Goal: Information Seeking & Learning: Understand process/instructions

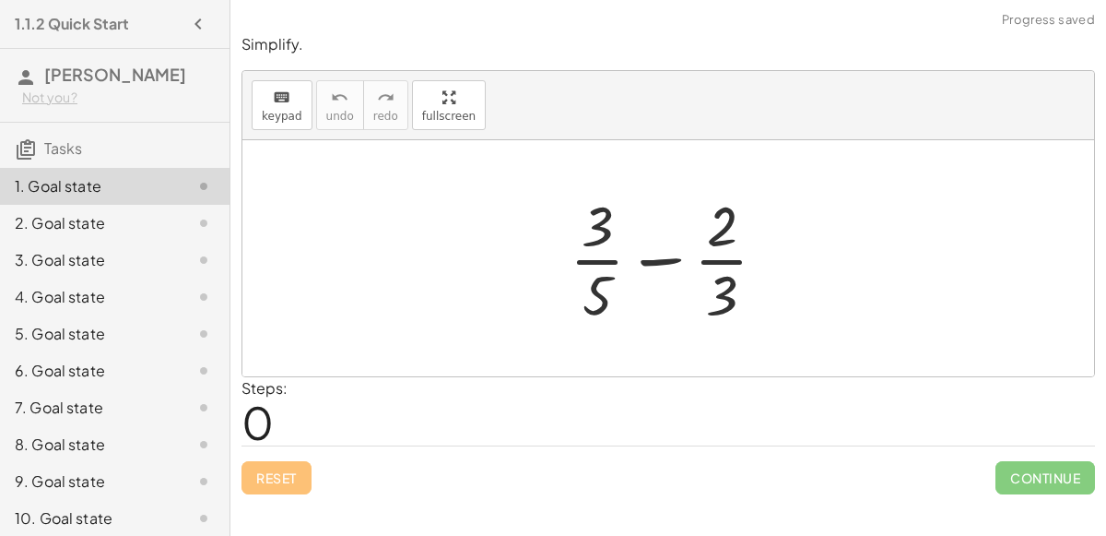
click at [662, 263] on div at bounding box center [675, 258] width 230 height 142
drag, startPoint x: 743, startPoint y: 295, endPoint x: 588, endPoint y: 291, distance: 154.9
click at [588, 291] on div at bounding box center [675, 258] width 230 height 142
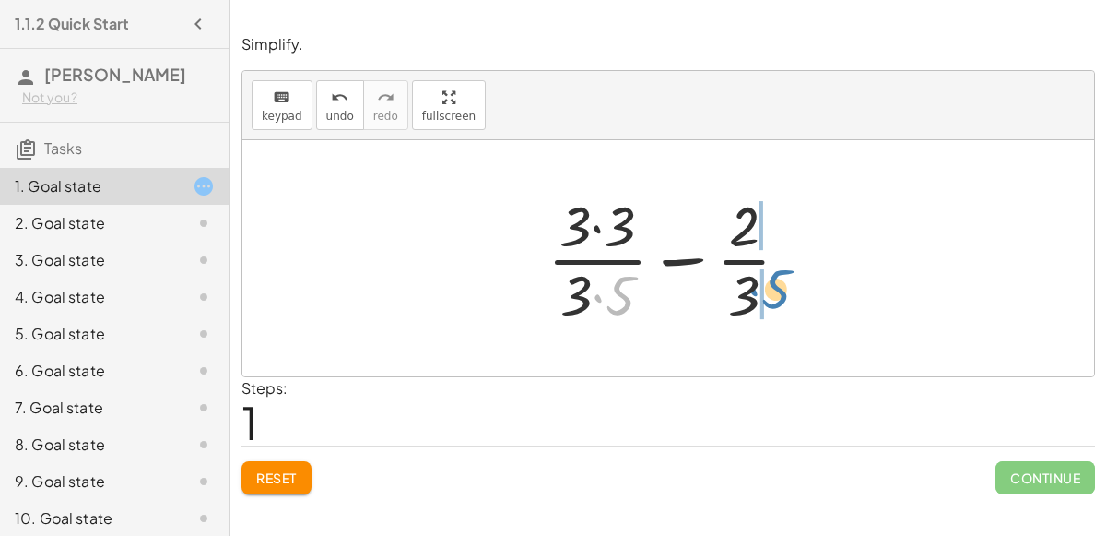
drag, startPoint x: 619, startPoint y: 287, endPoint x: 774, endPoint y: 280, distance: 155.9
click at [774, 280] on div at bounding box center [676, 258] width 276 height 142
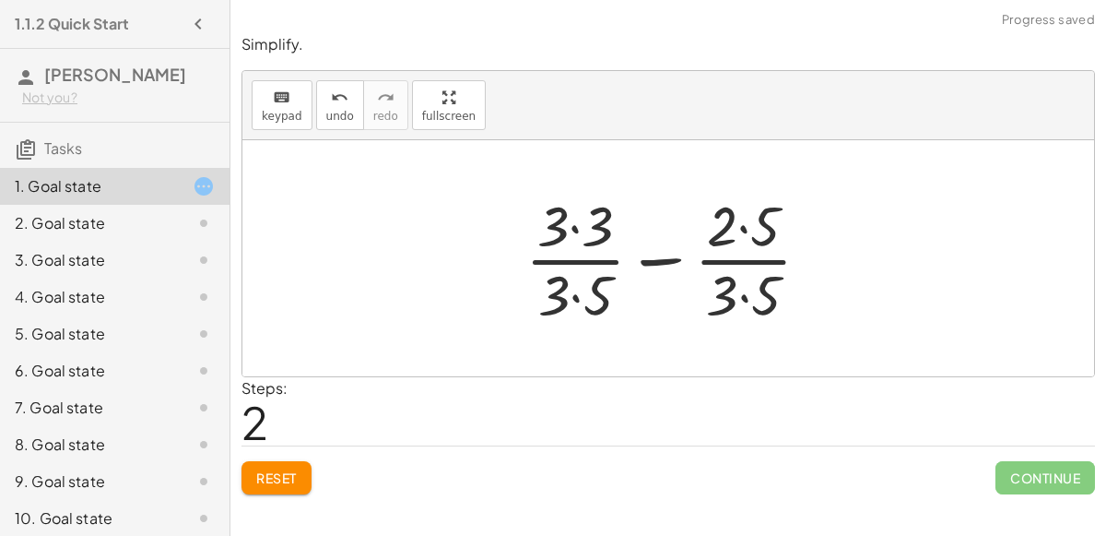
click at [745, 229] on div at bounding box center [675, 258] width 318 height 142
click at [746, 289] on div at bounding box center [675, 258] width 318 height 142
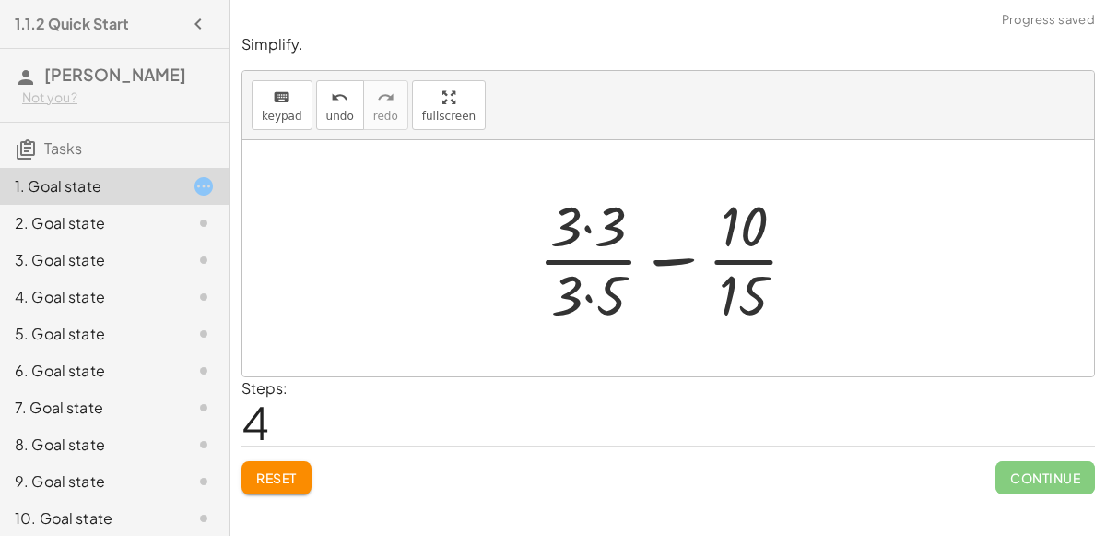
click at [596, 222] on div at bounding box center [675, 258] width 292 height 142
click at [607, 290] on div at bounding box center [675, 258] width 290 height 142
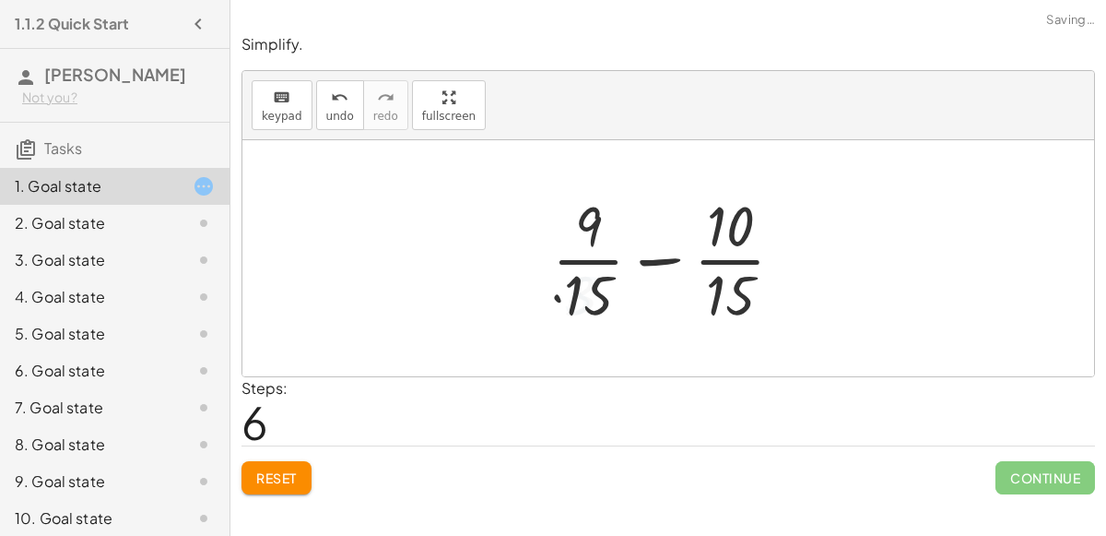
click at [662, 259] on div at bounding box center [675, 258] width 265 height 142
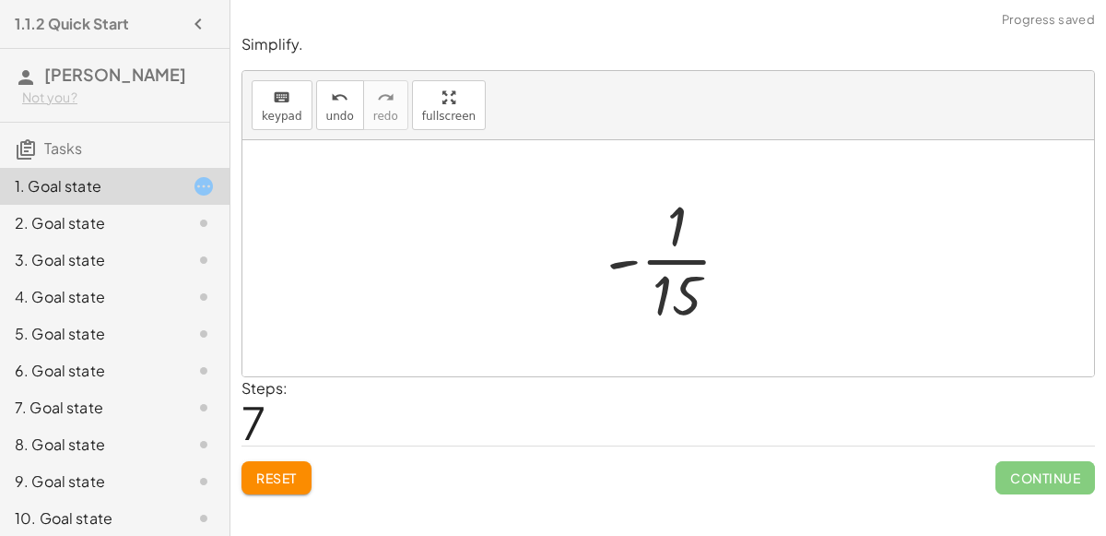
click at [633, 265] on div at bounding box center [676, 258] width 158 height 142
click at [682, 251] on div at bounding box center [676, 258] width 158 height 142
click at [614, 262] on div at bounding box center [676, 258] width 158 height 142
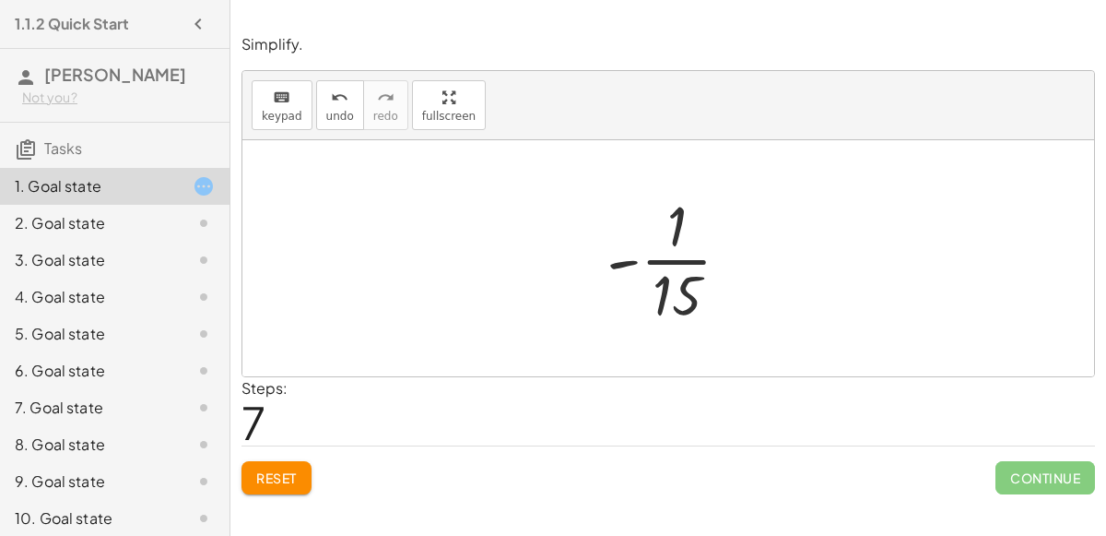
click at [614, 262] on div at bounding box center [676, 258] width 158 height 142
click at [300, 465] on button "Reset" at bounding box center [277, 477] width 70 height 33
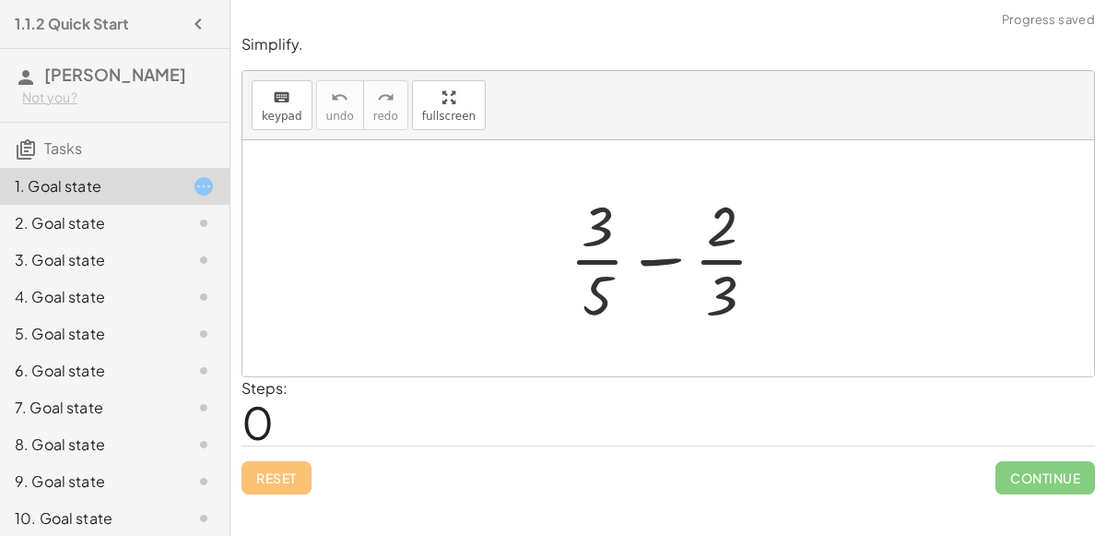
click at [651, 258] on div at bounding box center [675, 258] width 230 height 142
click at [735, 260] on div at bounding box center [675, 258] width 230 height 142
click at [602, 260] on div at bounding box center [675, 258] width 230 height 142
click at [601, 292] on div at bounding box center [675, 258] width 230 height 142
drag, startPoint x: 595, startPoint y: 295, endPoint x: 748, endPoint y: 287, distance: 153.2
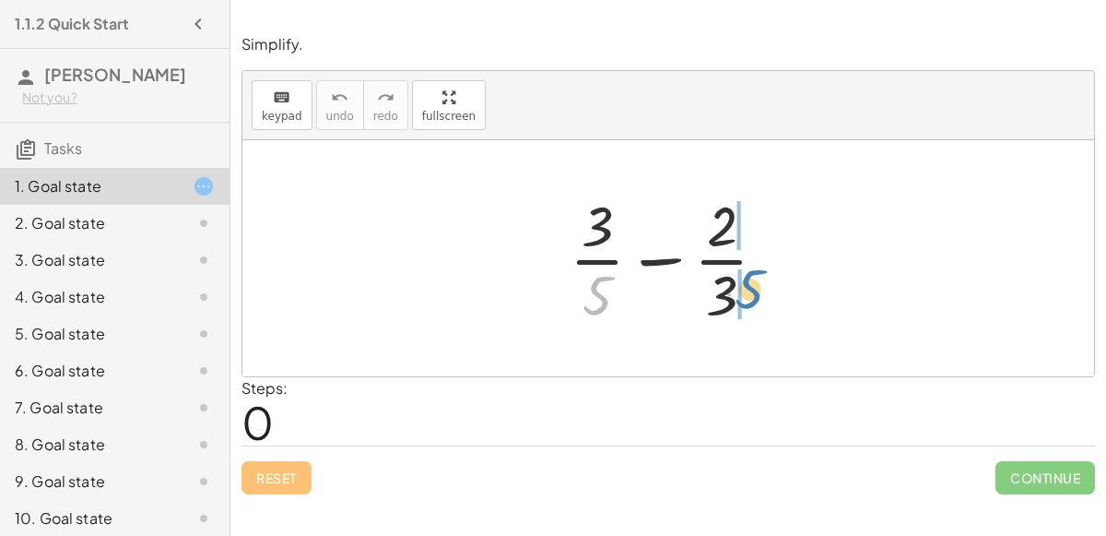
click at [748, 287] on div at bounding box center [675, 258] width 230 height 142
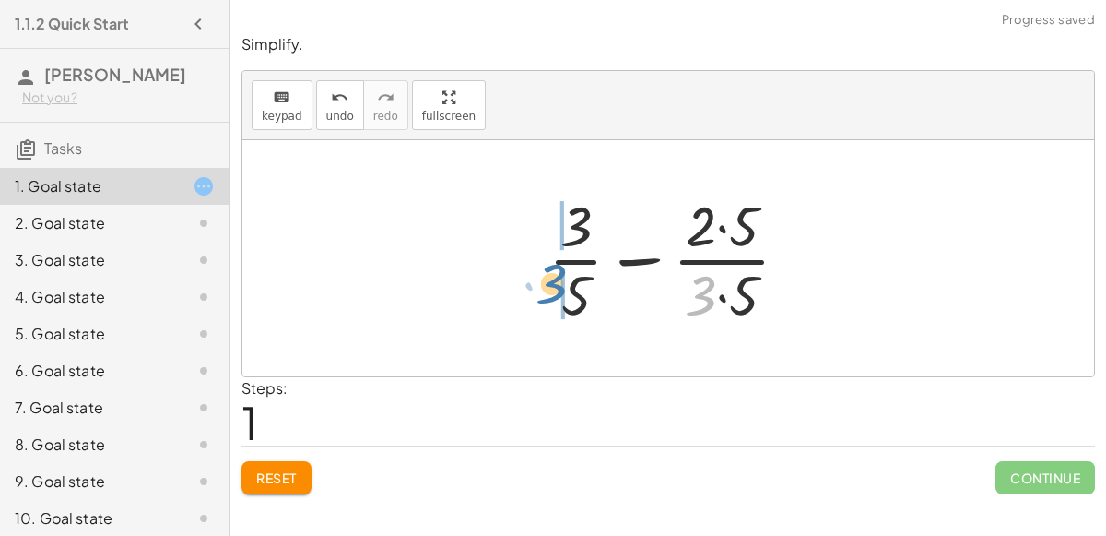
drag, startPoint x: 701, startPoint y: 289, endPoint x: 552, endPoint y: 278, distance: 149.7
click at [552, 278] on div at bounding box center [676, 258] width 274 height 142
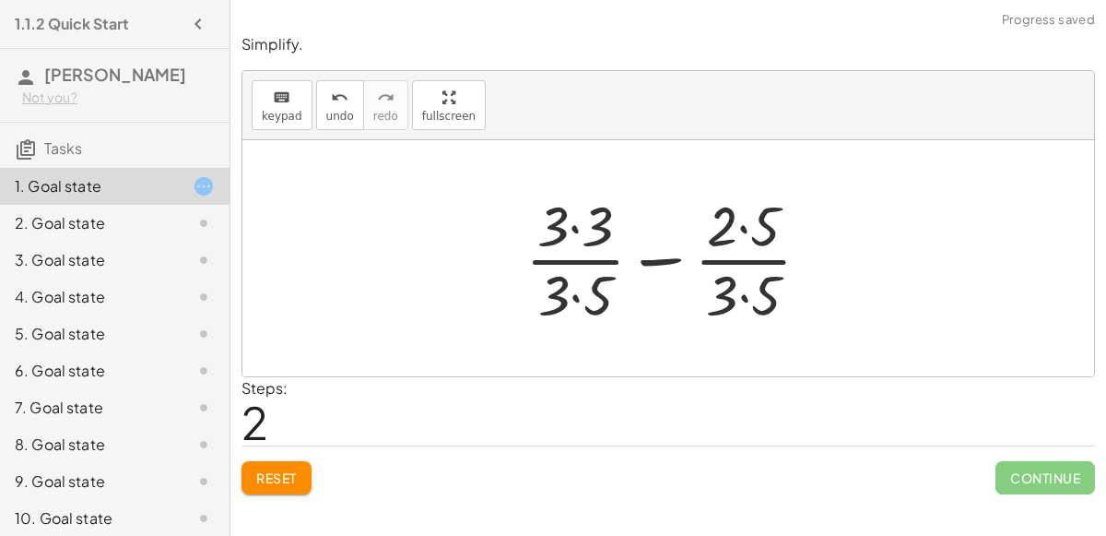
click at [574, 227] on div at bounding box center [675, 258] width 318 height 142
click at [575, 291] on div at bounding box center [675, 258] width 316 height 142
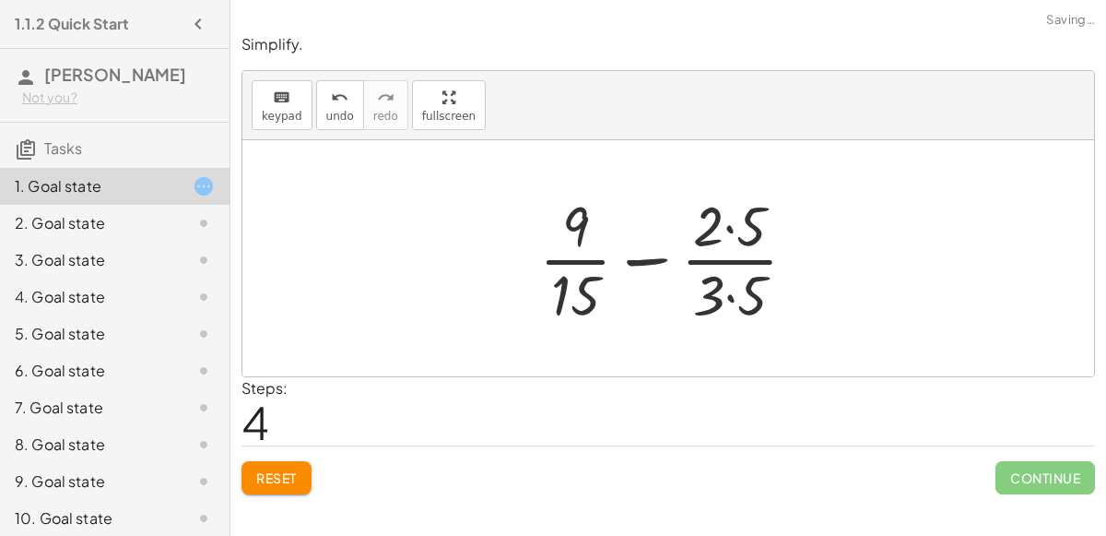
click at [725, 296] on div at bounding box center [675, 258] width 290 height 142
click at [728, 219] on div at bounding box center [675, 258] width 289 height 142
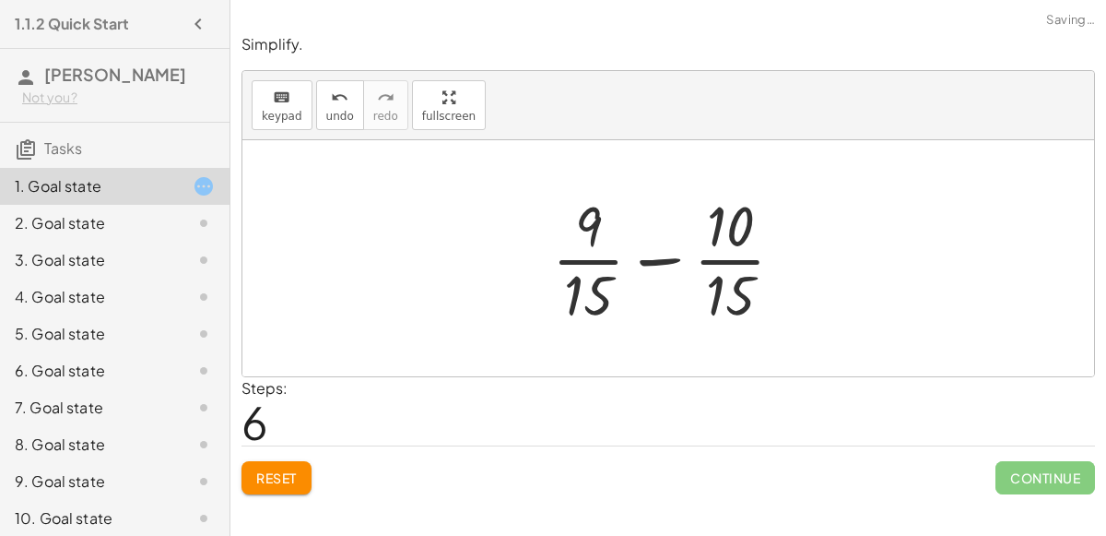
click at [651, 261] on div at bounding box center [675, 258] width 265 height 142
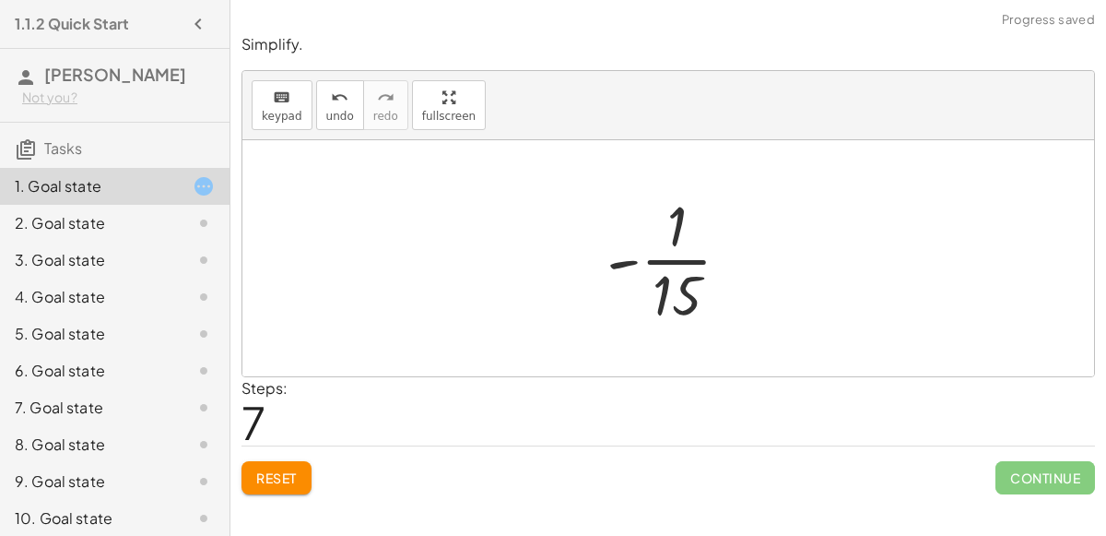
click at [629, 264] on div at bounding box center [676, 258] width 158 height 142
click at [630, 265] on div at bounding box center [676, 258] width 158 height 142
click at [263, 477] on span "Reset" at bounding box center [276, 477] width 41 height 17
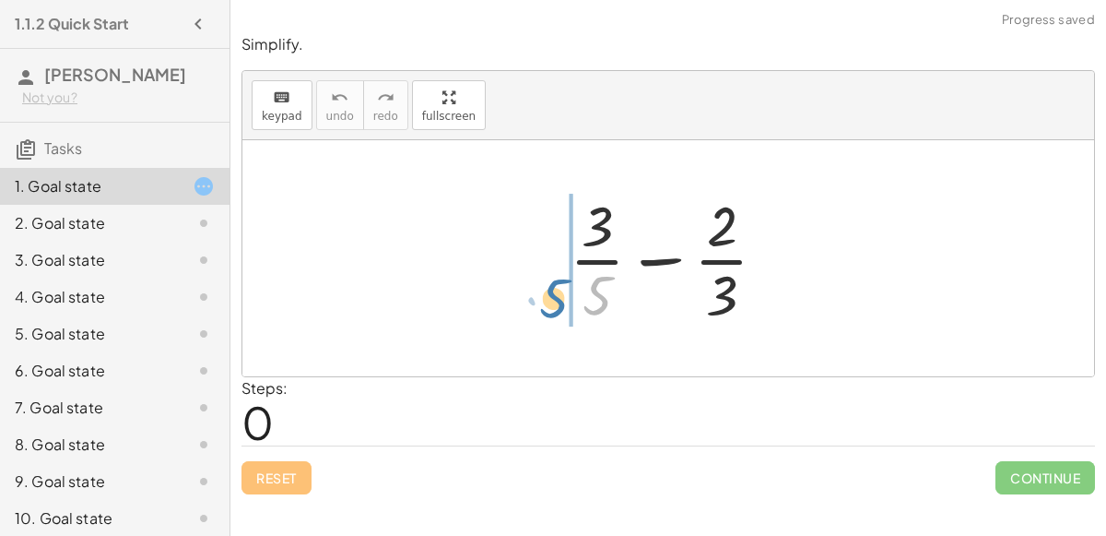
drag, startPoint x: 583, startPoint y: 306, endPoint x: 547, endPoint y: 306, distance: 35.9
click at [547, 306] on div "· 5 + · 3 · 5 − · 2 · 3" at bounding box center [668, 258] width 253 height 151
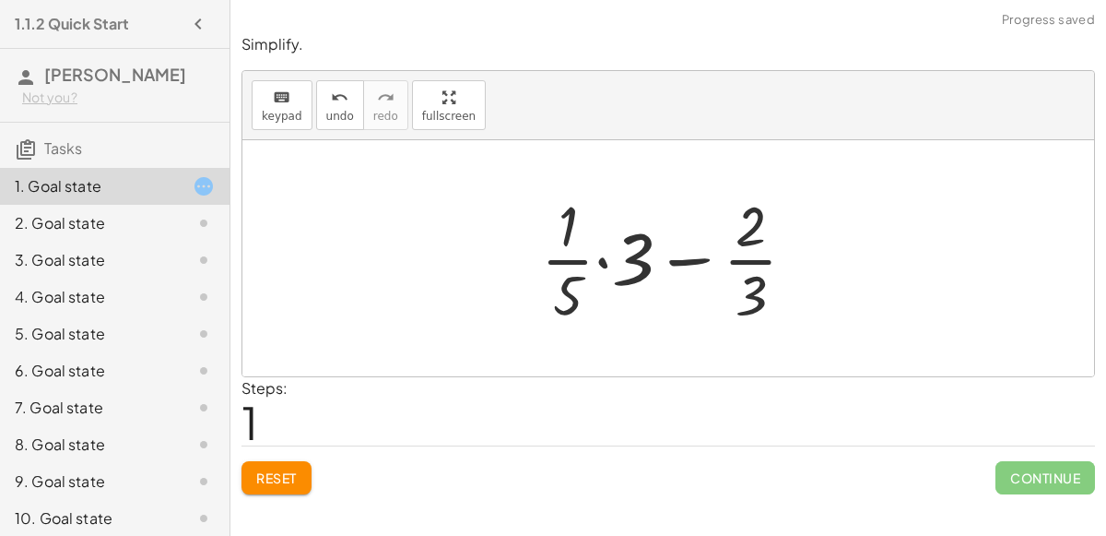
click at [658, 271] on div at bounding box center [676, 258] width 289 height 142
click at [594, 258] on div at bounding box center [676, 258] width 289 height 142
click at [601, 263] on div at bounding box center [676, 258] width 289 height 142
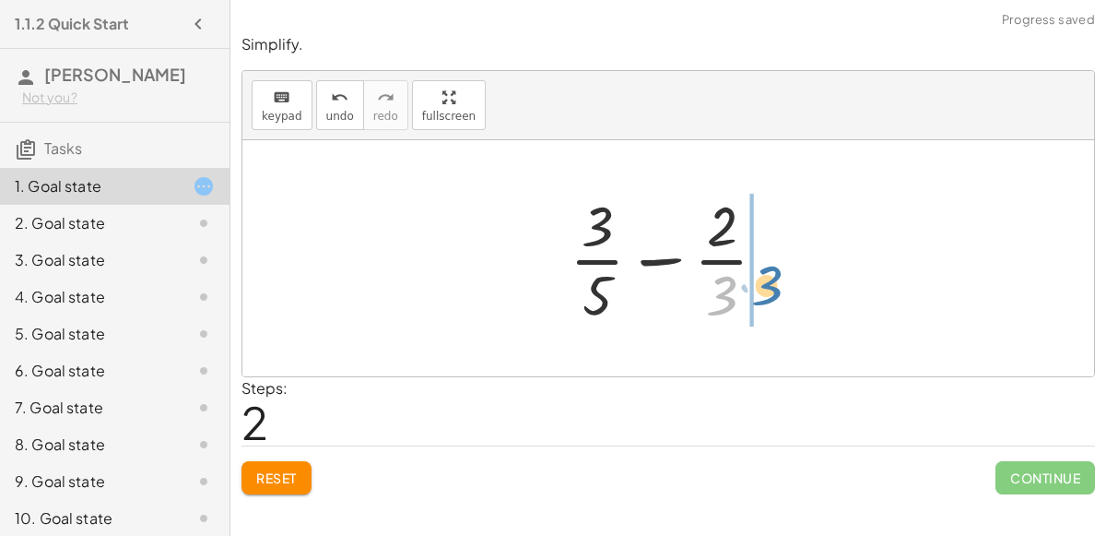
drag, startPoint x: 729, startPoint y: 296, endPoint x: 772, endPoint y: 283, distance: 45.2
click at [772, 283] on div at bounding box center [675, 258] width 230 height 142
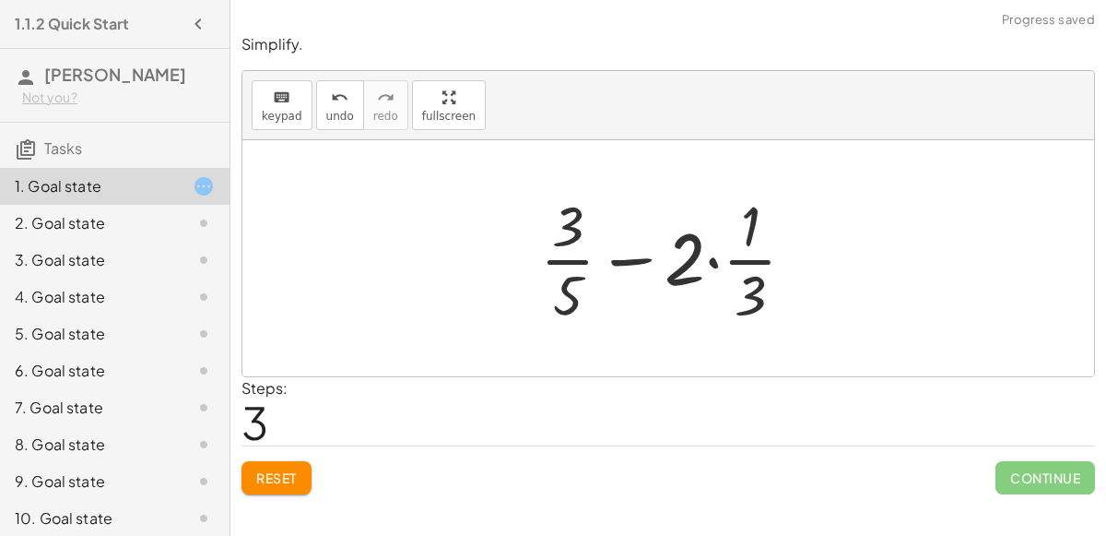
click at [713, 261] on div at bounding box center [675, 258] width 289 height 142
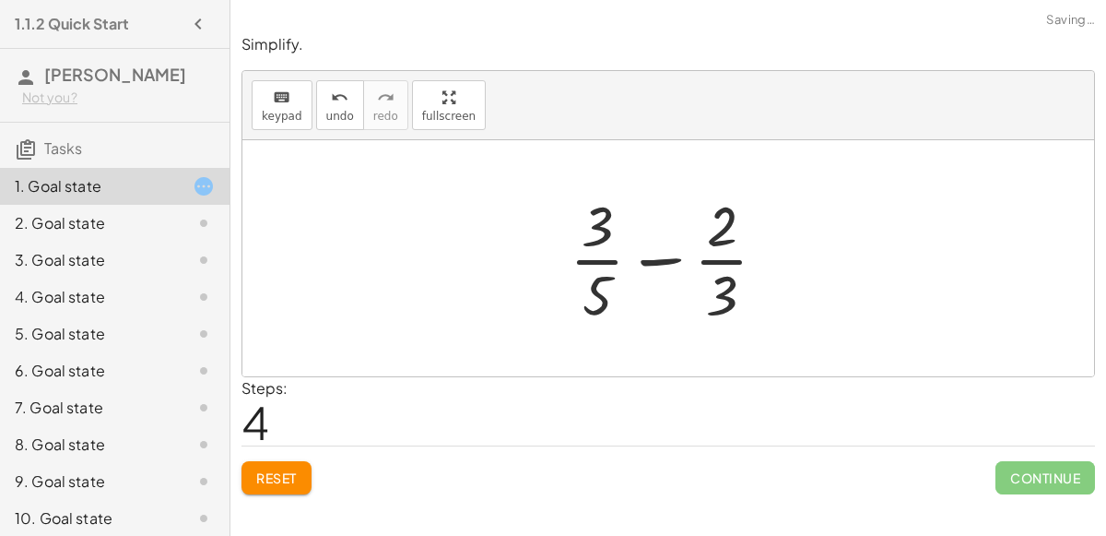
click at [717, 260] on div at bounding box center [675, 258] width 230 height 142
click at [640, 256] on div at bounding box center [675, 258] width 230 height 142
click at [665, 261] on div at bounding box center [675, 258] width 230 height 142
drag, startPoint x: 723, startPoint y: 292, endPoint x: 567, endPoint y: 294, distance: 155.8
click at [567, 294] on div at bounding box center [675, 258] width 230 height 142
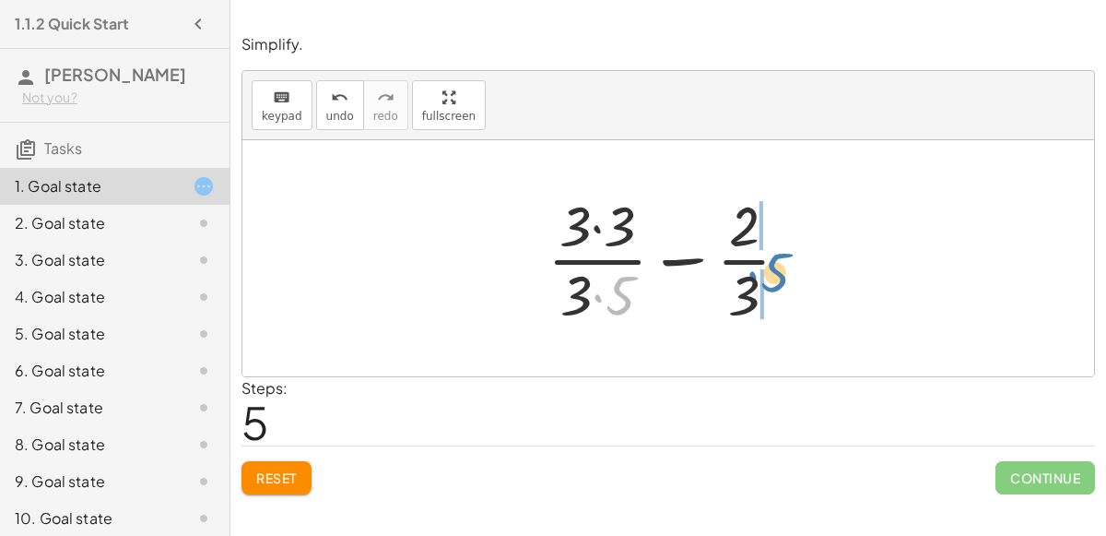
drag, startPoint x: 621, startPoint y: 293, endPoint x: 776, endPoint y: 270, distance: 156.6
click at [776, 270] on div at bounding box center [676, 258] width 276 height 142
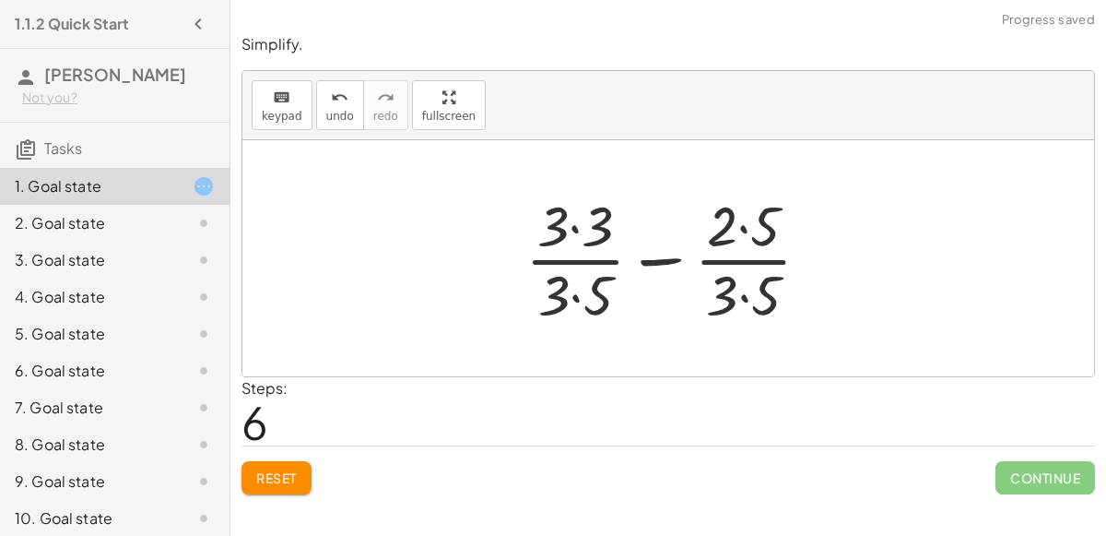
click at [671, 260] on div at bounding box center [675, 258] width 318 height 142
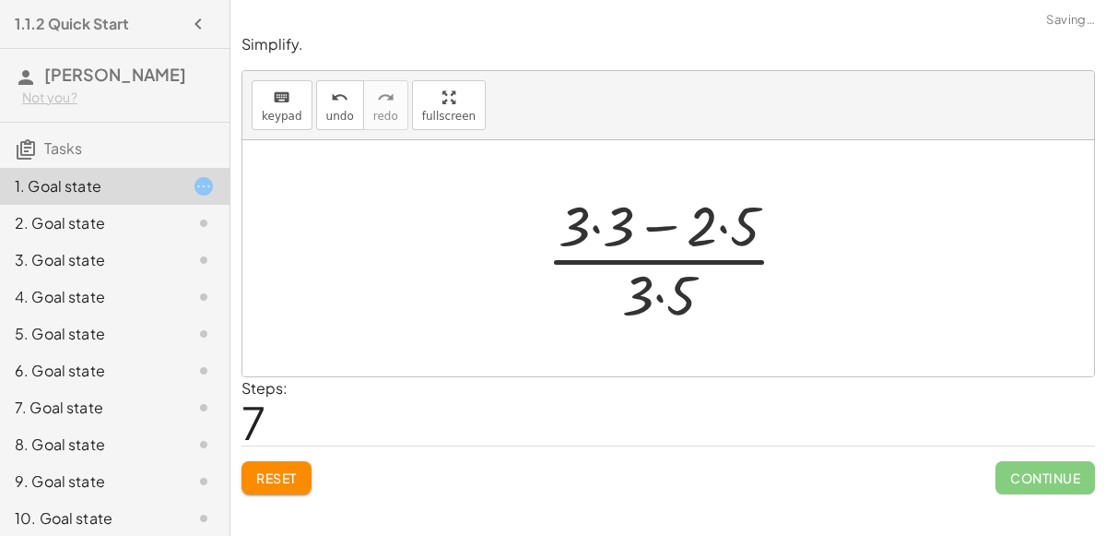
click at [654, 226] on div at bounding box center [675, 258] width 276 height 142
click at [727, 233] on div at bounding box center [675, 258] width 276 height 142
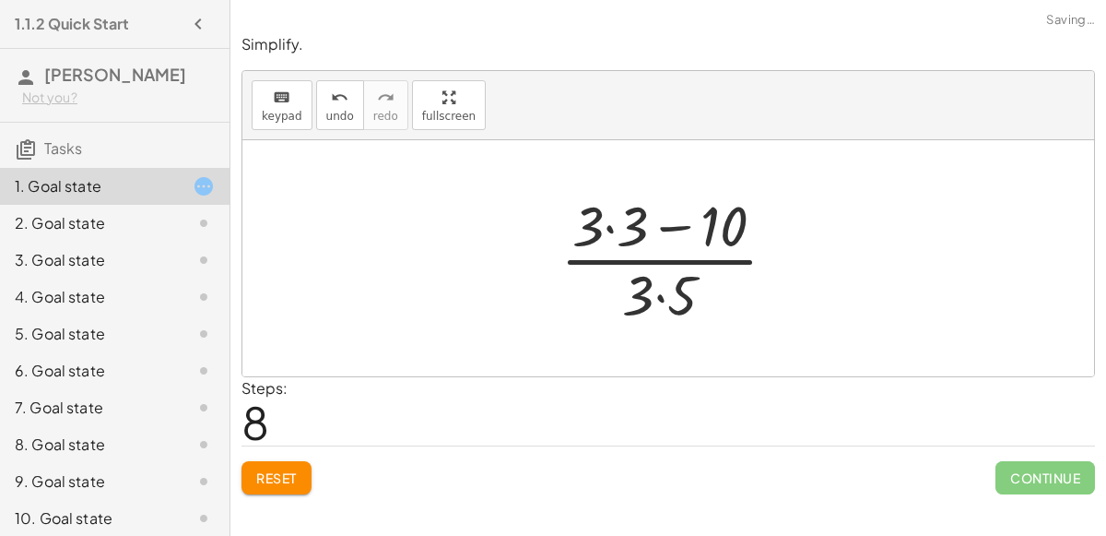
click at [608, 227] on div at bounding box center [676, 258] width 250 height 142
click at [642, 227] on div at bounding box center [675, 258] width 200 height 142
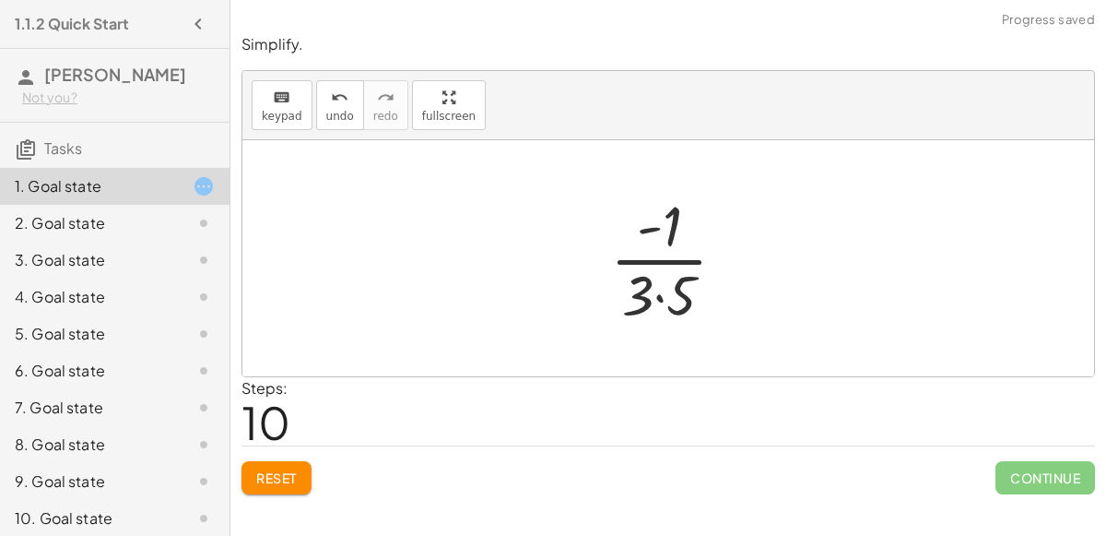
click at [661, 259] on div at bounding box center [675, 258] width 149 height 142
click at [665, 295] on div at bounding box center [675, 258] width 149 height 142
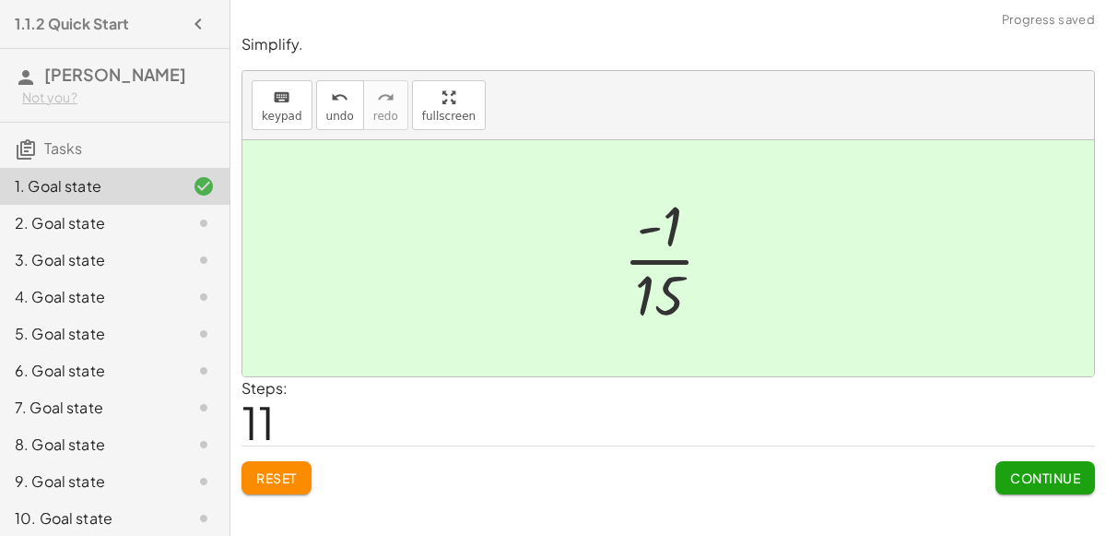
click at [201, 219] on icon at bounding box center [204, 223] width 22 height 22
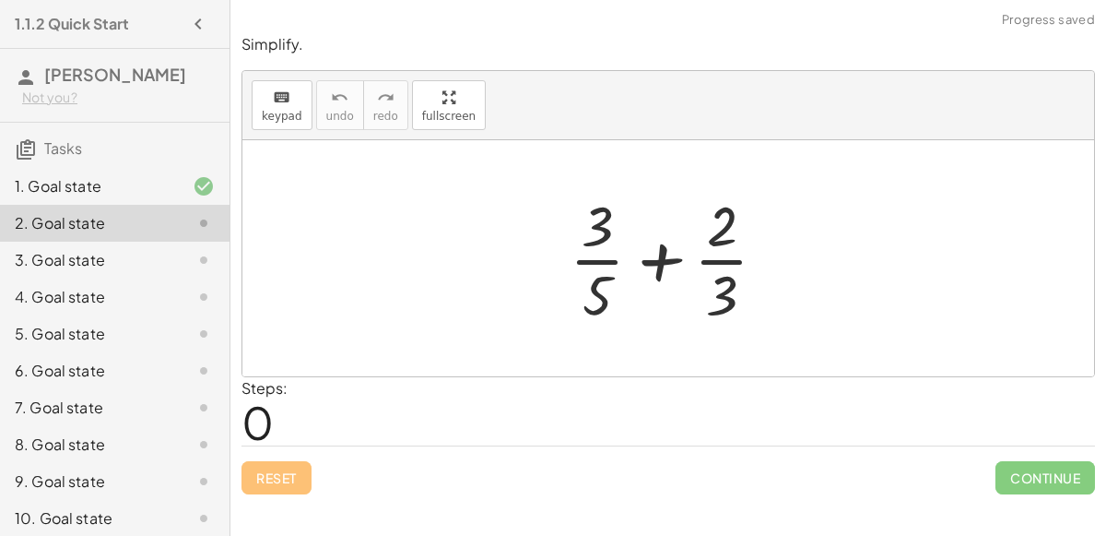
click at [695, 253] on div at bounding box center [675, 258] width 230 height 142
click at [675, 258] on div at bounding box center [675, 258] width 230 height 142
drag, startPoint x: 597, startPoint y: 291, endPoint x: 751, endPoint y: 293, distance: 153.9
click at [751, 293] on div at bounding box center [675, 258] width 230 height 142
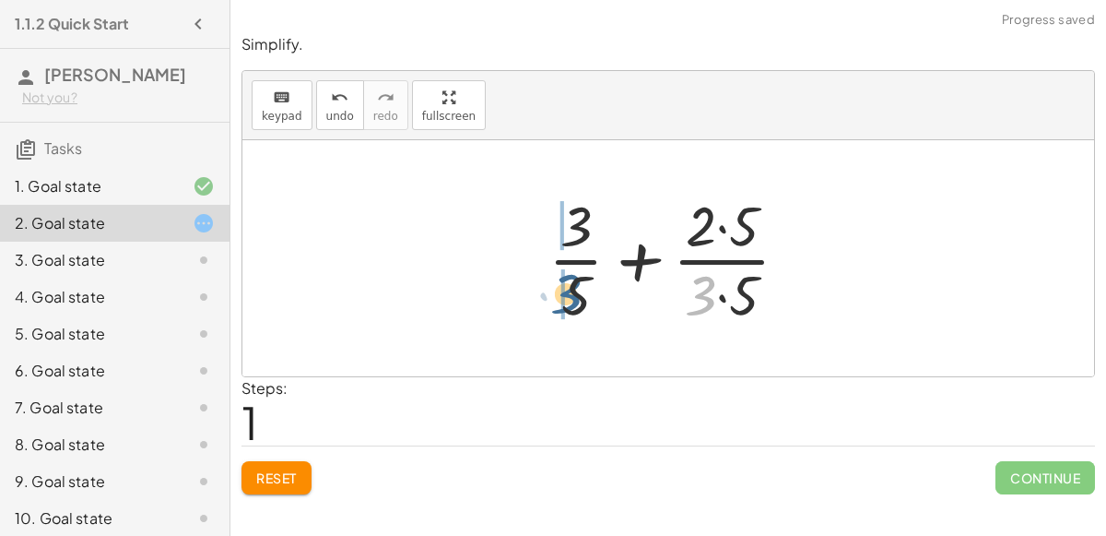
drag, startPoint x: 692, startPoint y: 294, endPoint x: 559, endPoint y: 293, distance: 133.7
click at [559, 293] on div at bounding box center [676, 258] width 274 height 142
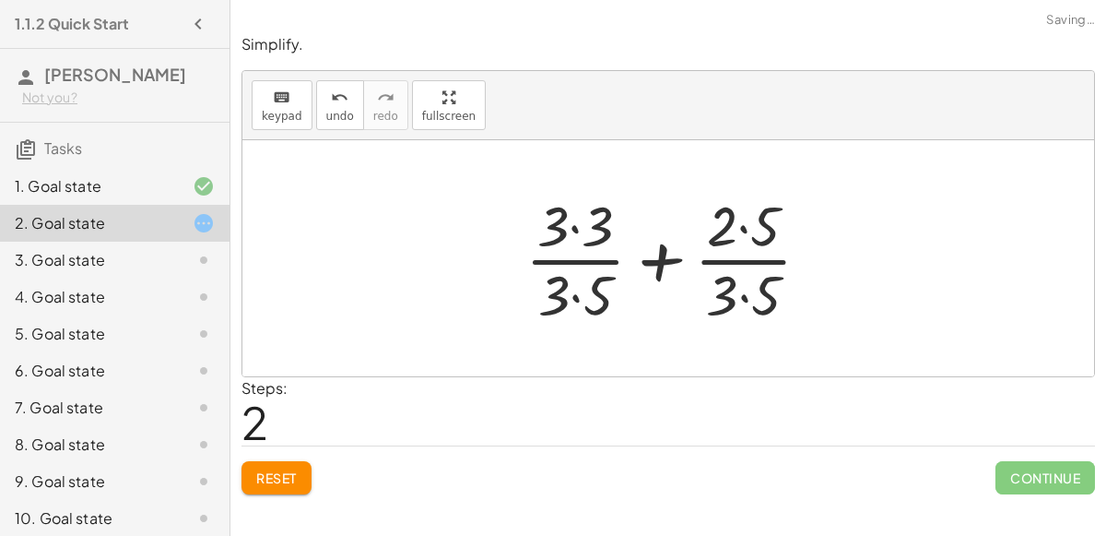
click at [581, 292] on div at bounding box center [675, 258] width 318 height 142
click at [738, 294] on div at bounding box center [675, 258] width 318 height 142
click at [744, 238] on div at bounding box center [675, 258] width 317 height 142
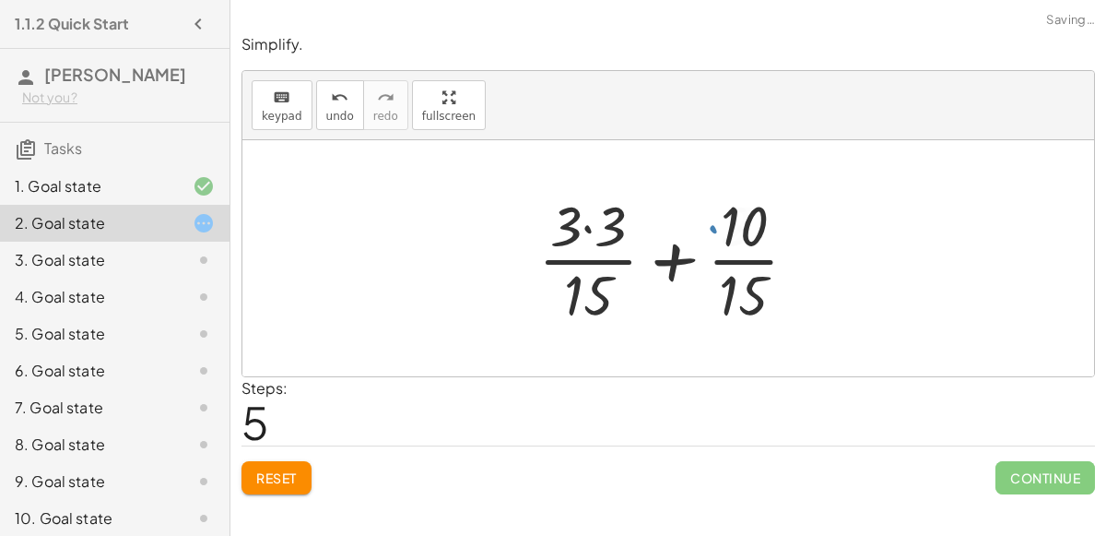
click at [607, 222] on div at bounding box center [675, 258] width 292 height 142
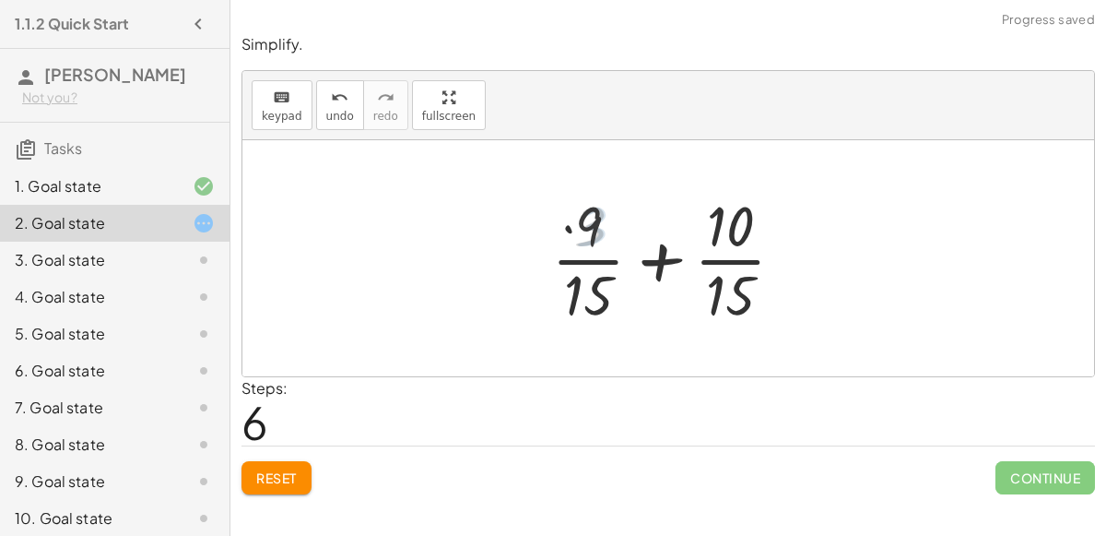
click at [660, 265] on div at bounding box center [675, 258] width 265 height 142
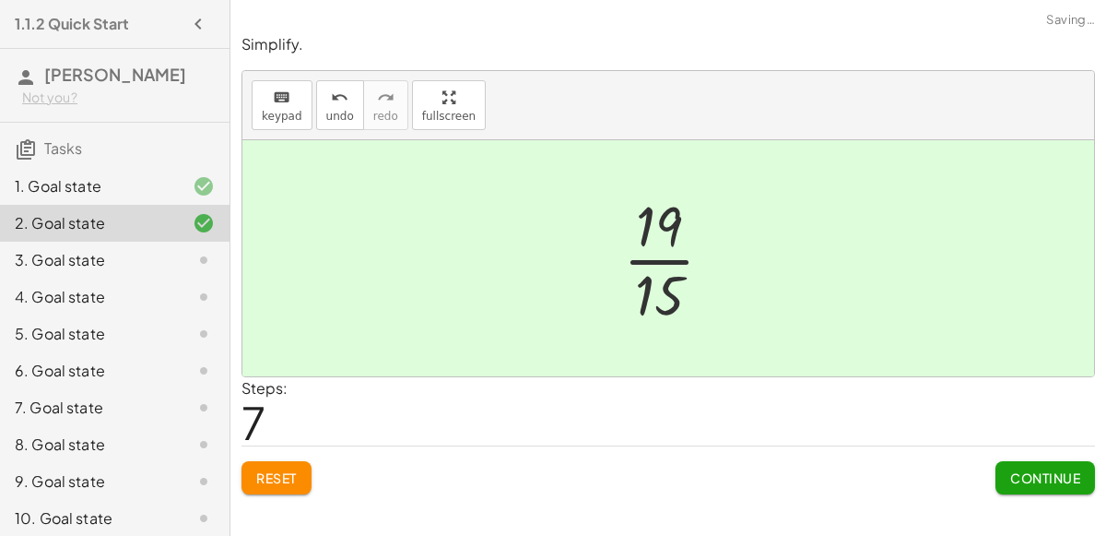
click at [1034, 465] on button "Continue" at bounding box center [1046, 477] width 100 height 33
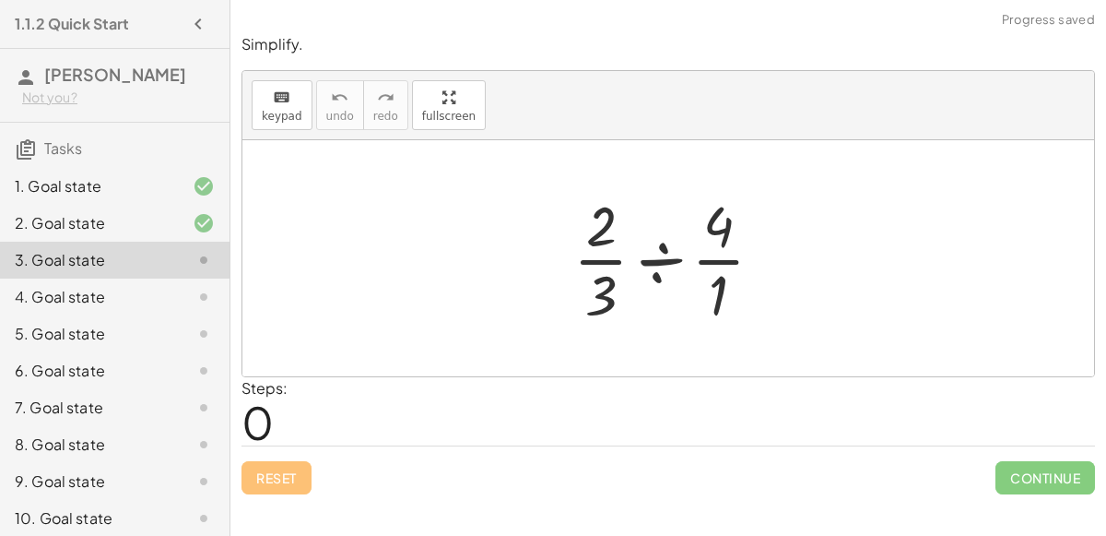
click at [713, 264] on div at bounding box center [675, 258] width 223 height 142
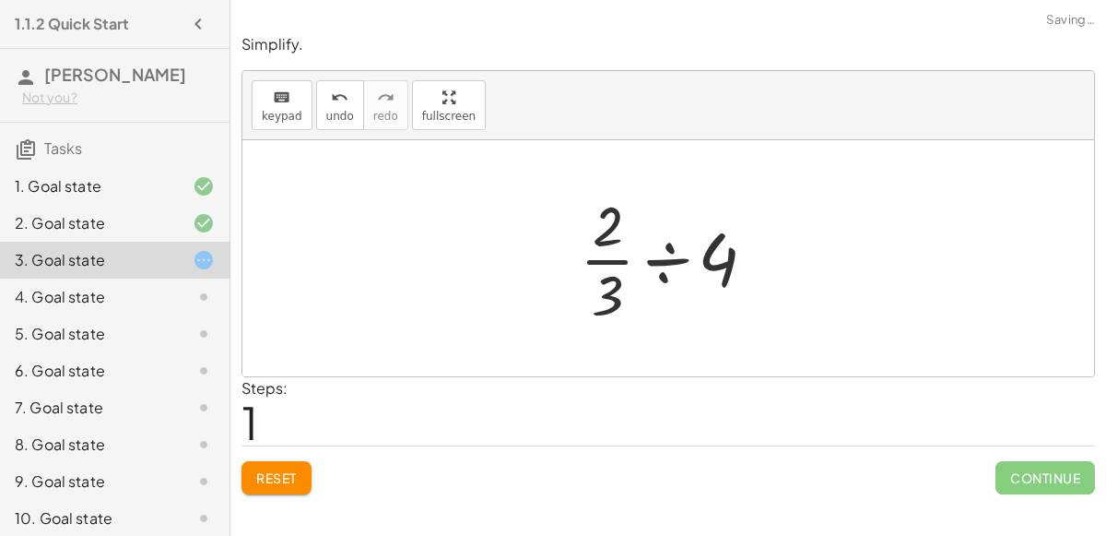
click at [723, 263] on div at bounding box center [675, 258] width 209 height 142
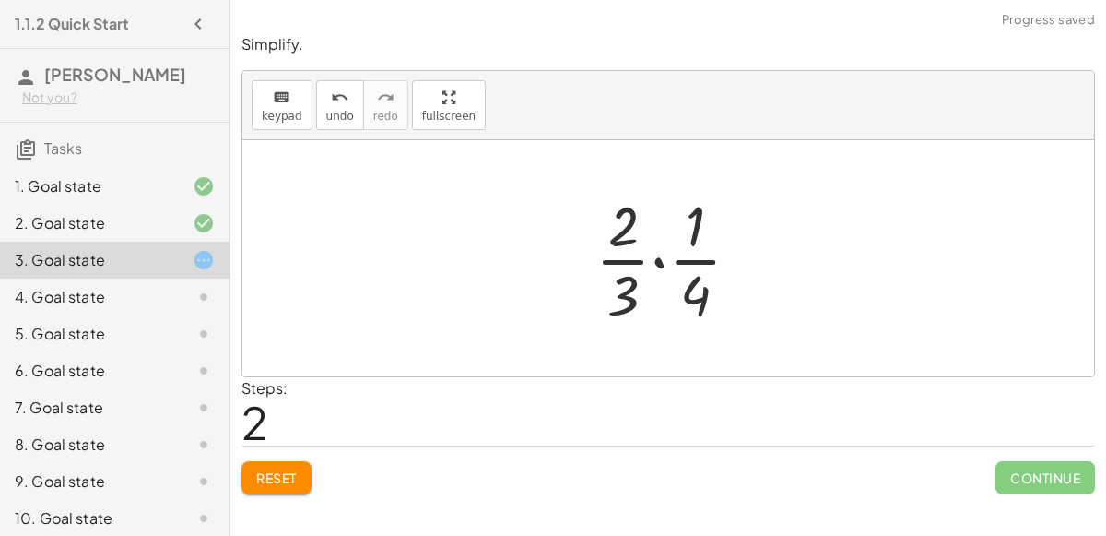
click at [666, 259] on div at bounding box center [675, 258] width 178 height 142
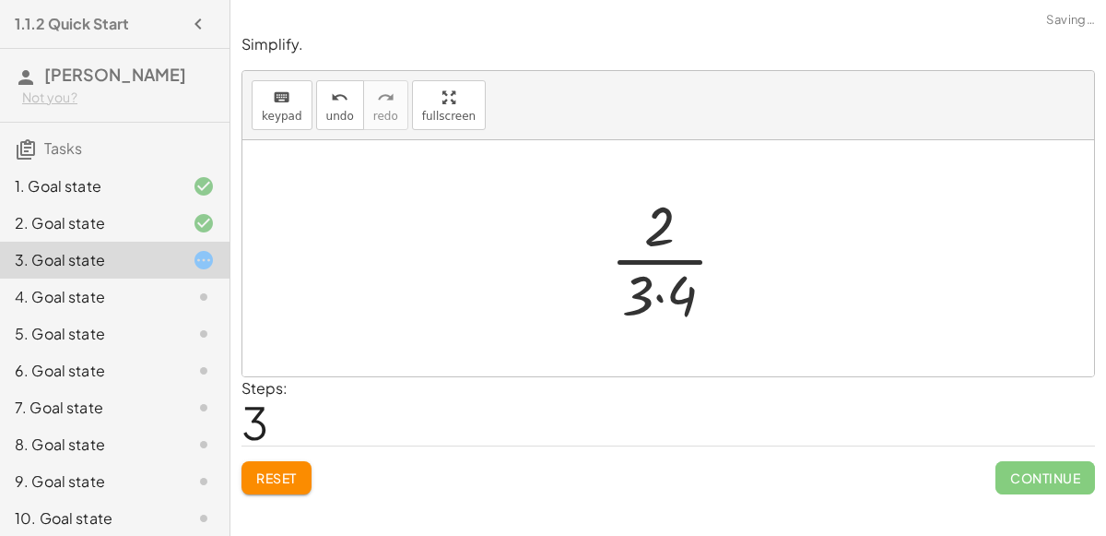
click at [666, 286] on div at bounding box center [676, 258] width 150 height 142
click at [662, 287] on div at bounding box center [676, 258] width 124 height 142
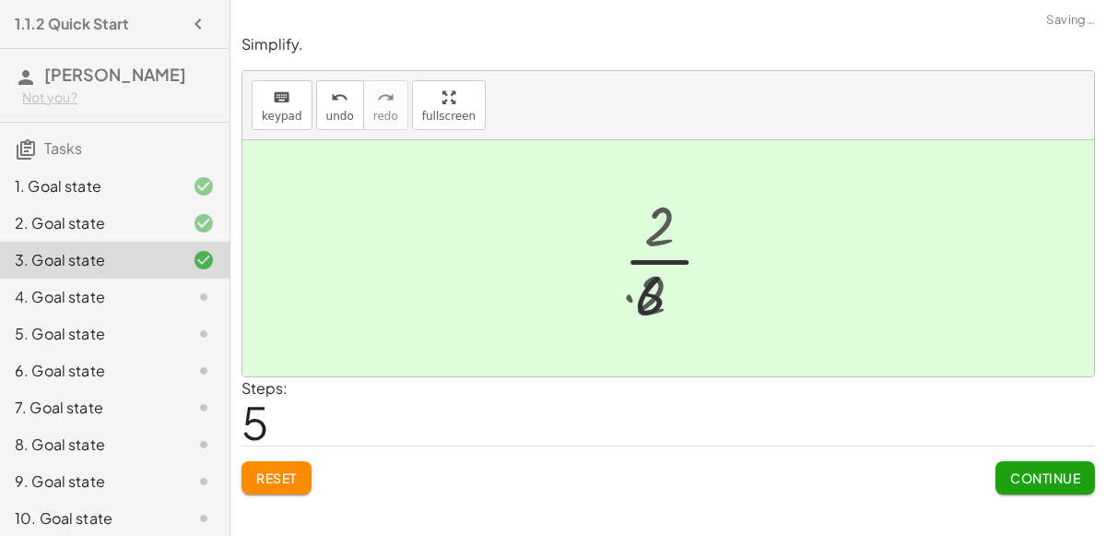
click at [662, 287] on div at bounding box center [675, 258] width 105 height 142
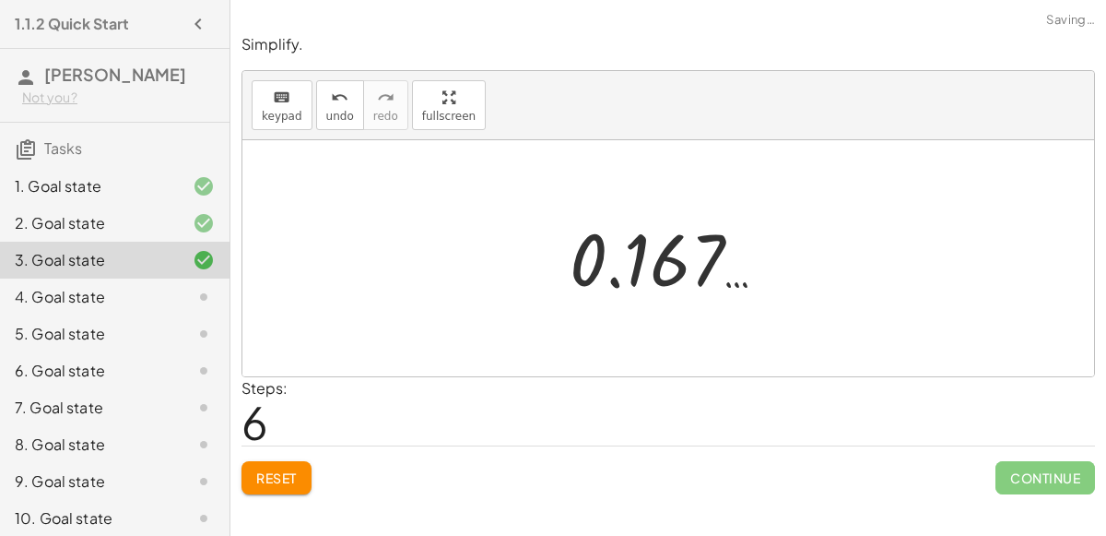
click at [588, 237] on div at bounding box center [675, 258] width 230 height 91
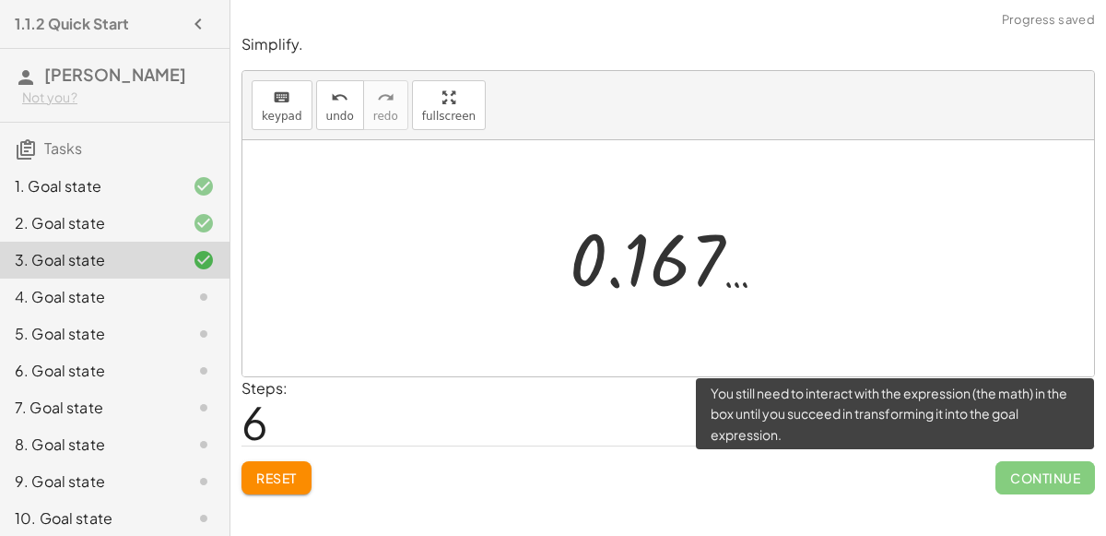
click at [1064, 479] on span "Continue" at bounding box center [1046, 477] width 100 height 33
click at [1060, 476] on span "Continue" at bounding box center [1046, 477] width 100 height 33
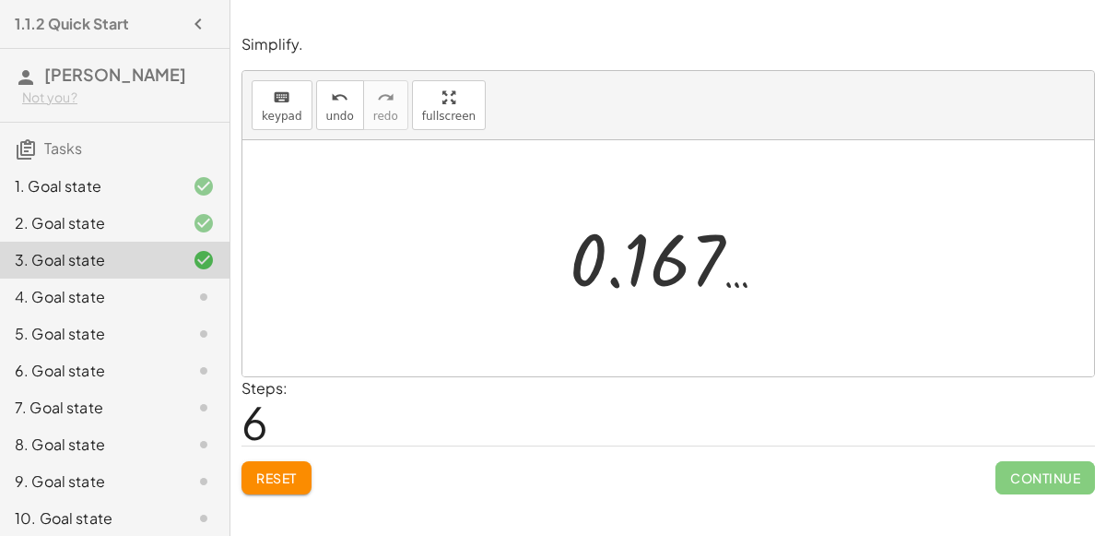
click at [684, 269] on div at bounding box center [675, 258] width 230 height 91
click at [622, 276] on div at bounding box center [675, 258] width 230 height 91
click at [619, 277] on div at bounding box center [675, 258] width 230 height 91
click at [219, 352] on div "4. Goal state" at bounding box center [115, 370] width 230 height 37
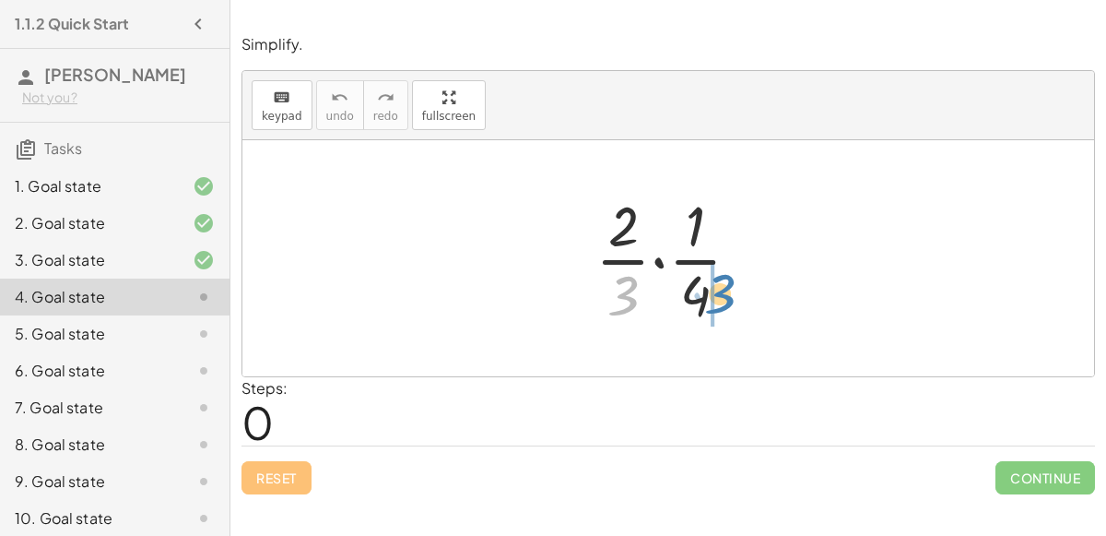
drag, startPoint x: 628, startPoint y: 289, endPoint x: 724, endPoint y: 285, distance: 96.0
click at [724, 285] on div at bounding box center [675, 258] width 178 height 142
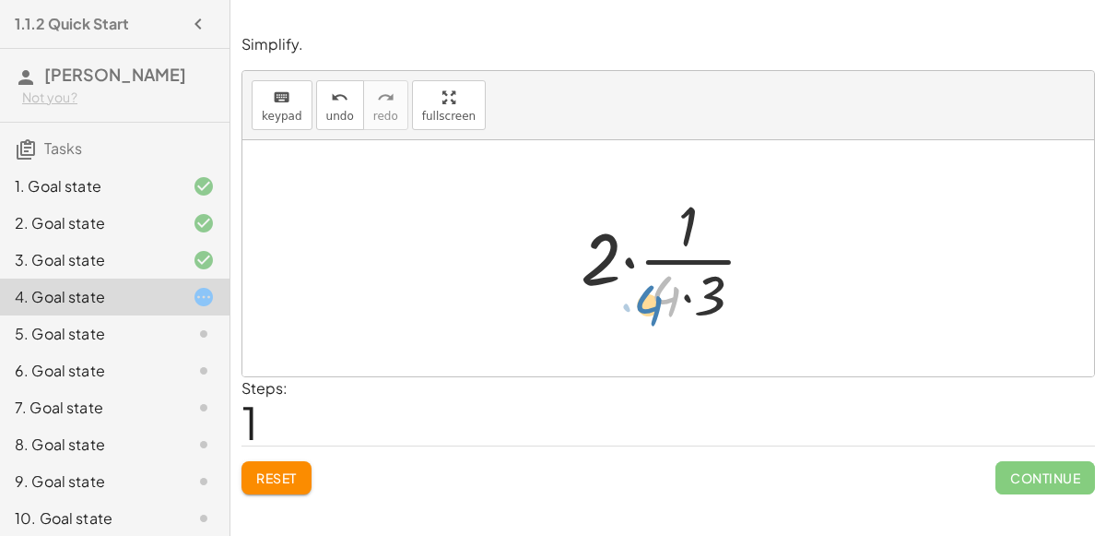
drag, startPoint x: 671, startPoint y: 290, endPoint x: 654, endPoint y: 300, distance: 19.0
click at [654, 300] on div at bounding box center [674, 258] width 207 height 142
click at [687, 289] on div at bounding box center [674, 258] width 207 height 142
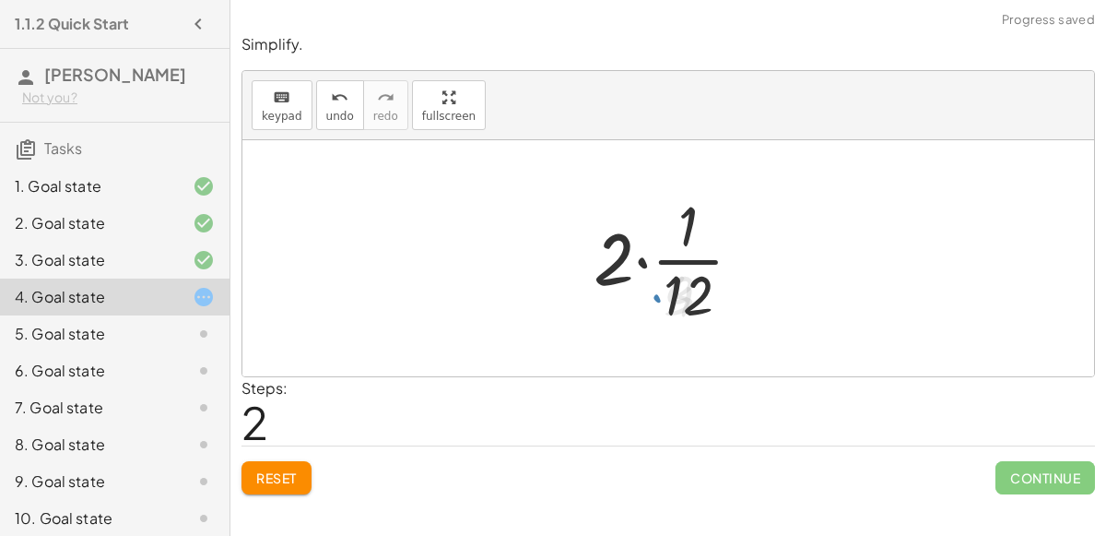
click at [638, 254] on div at bounding box center [675, 258] width 183 height 142
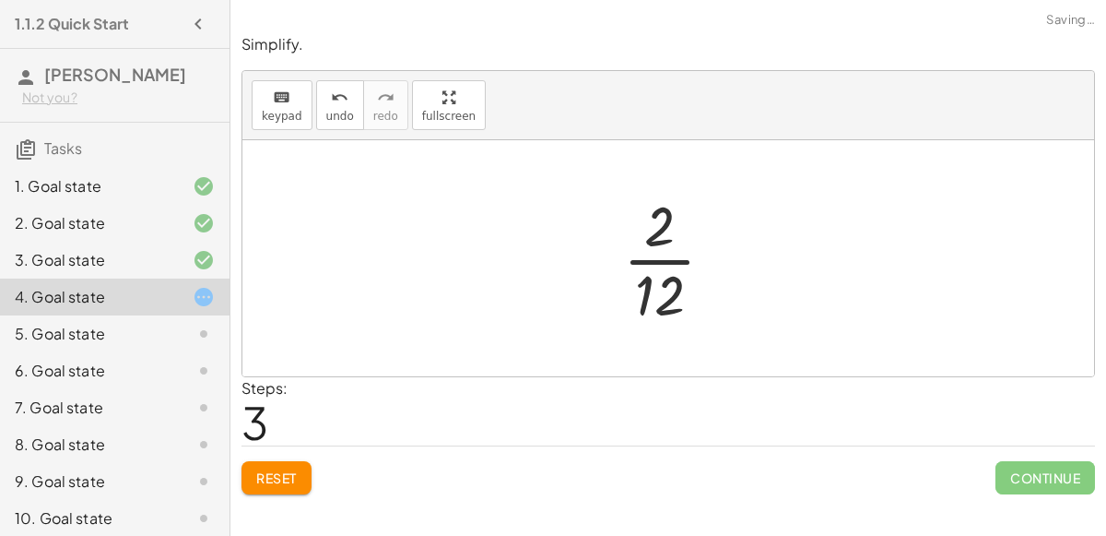
click at [670, 256] on div at bounding box center [676, 258] width 124 height 142
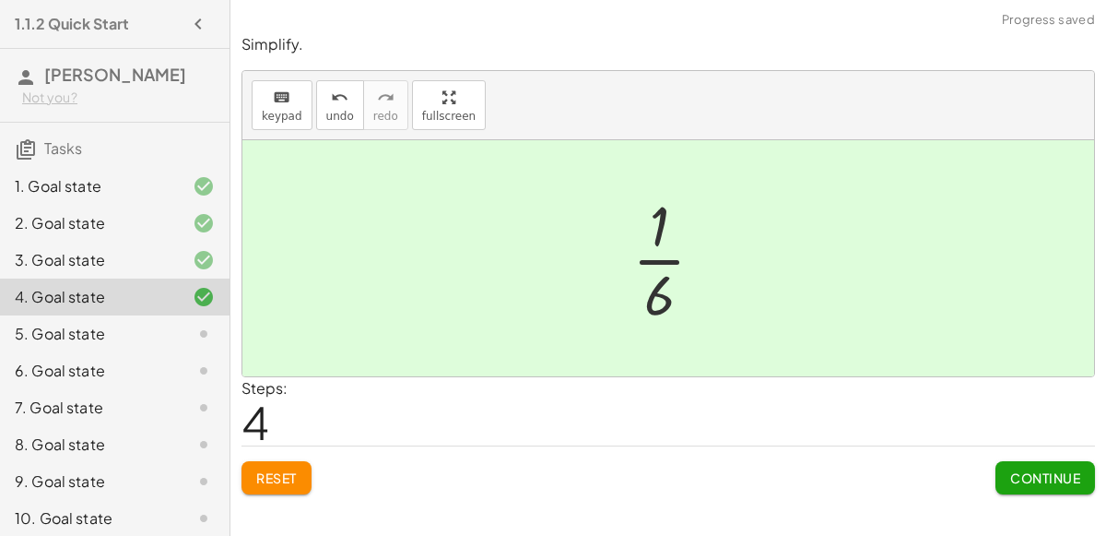
click at [1022, 475] on span "Continue" at bounding box center [1045, 477] width 70 height 17
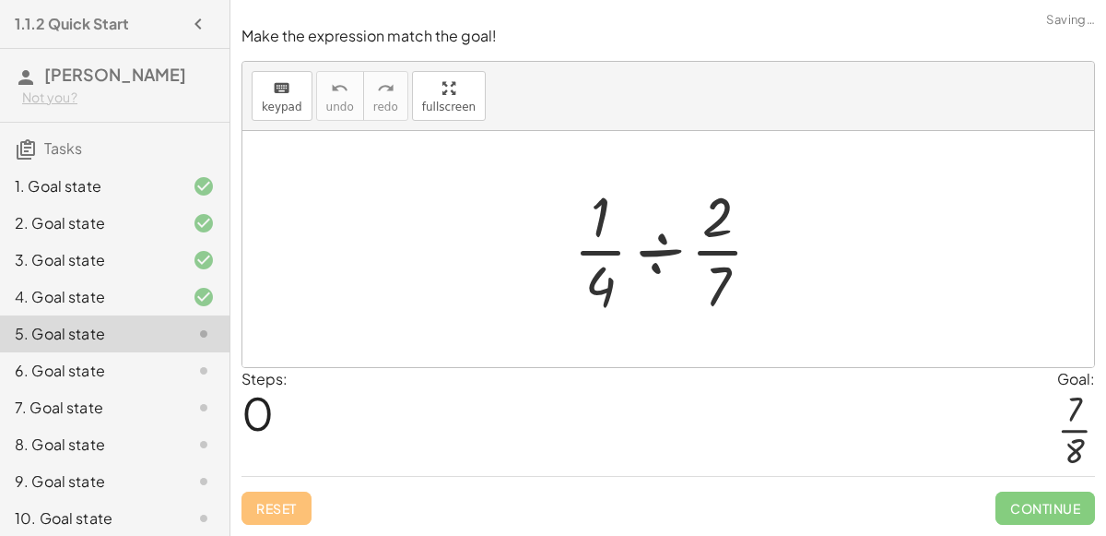
click at [715, 252] on div at bounding box center [675, 249] width 222 height 142
click at [710, 256] on div at bounding box center [675, 249] width 222 height 142
click at [665, 255] on div at bounding box center [675, 249] width 222 height 142
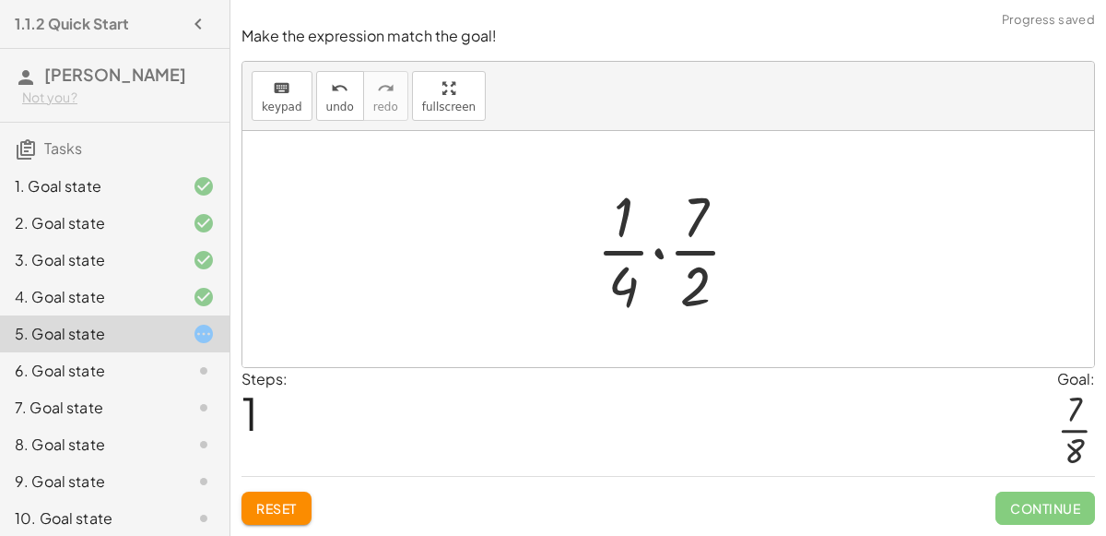
click at [680, 258] on div at bounding box center [675, 249] width 177 height 142
click at [661, 260] on div at bounding box center [675, 249] width 177 height 142
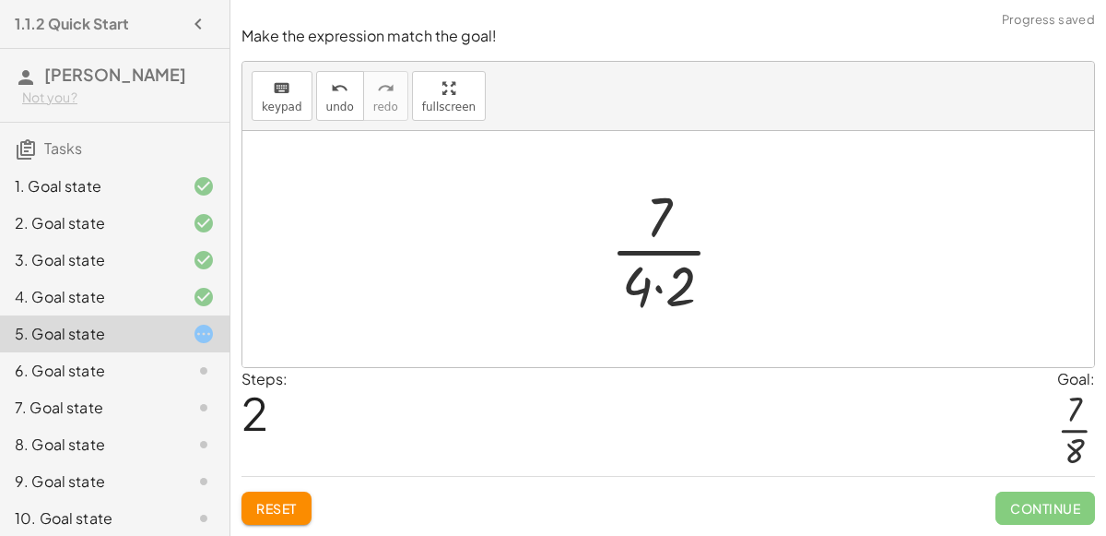
click at [650, 288] on div at bounding box center [675, 249] width 148 height 142
click at [659, 296] on div at bounding box center [675, 249] width 148 height 142
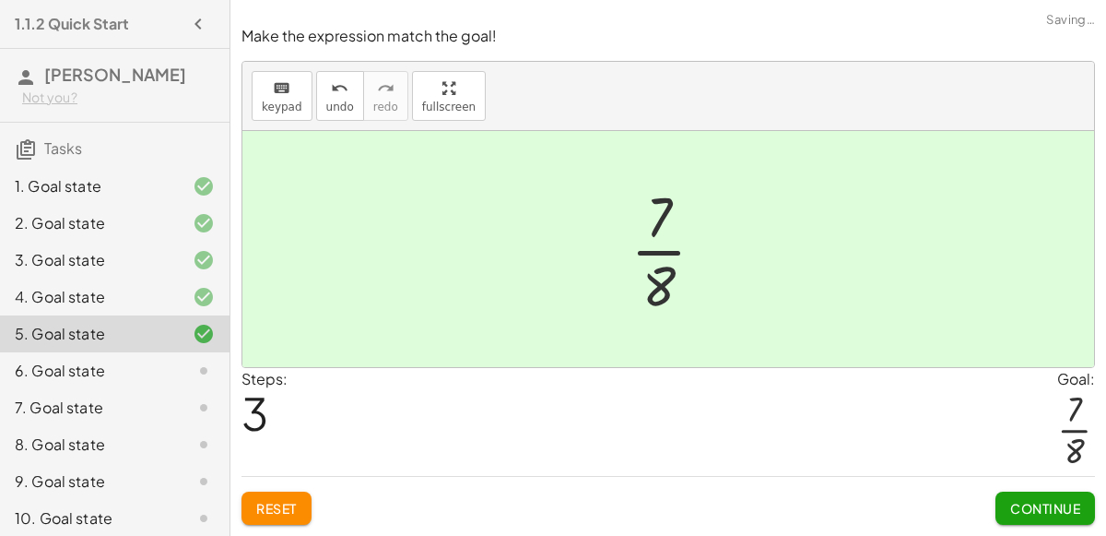
click at [1054, 509] on span "Continue" at bounding box center [1045, 508] width 70 height 17
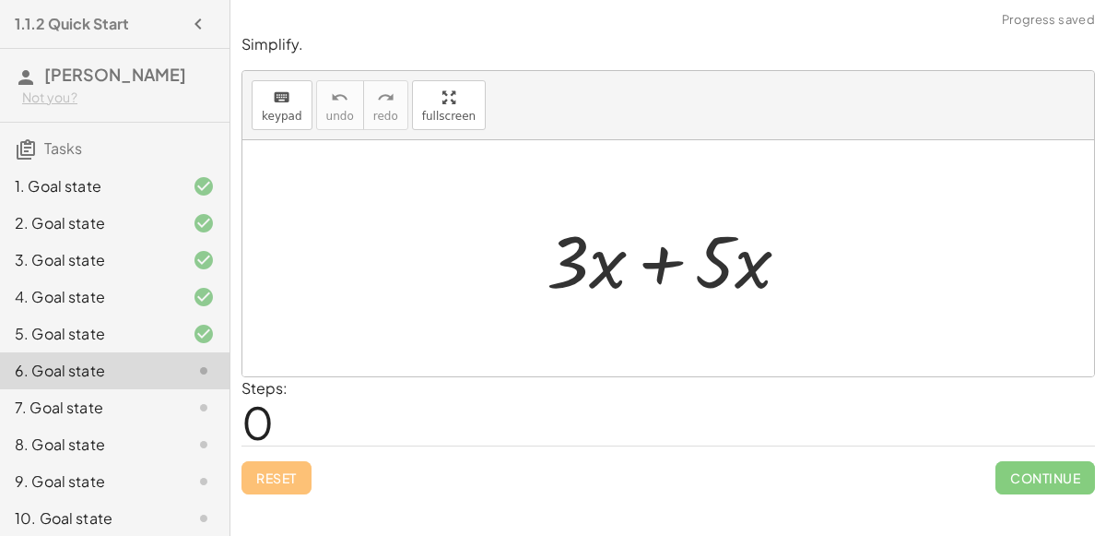
click at [665, 264] on div at bounding box center [675, 258] width 277 height 95
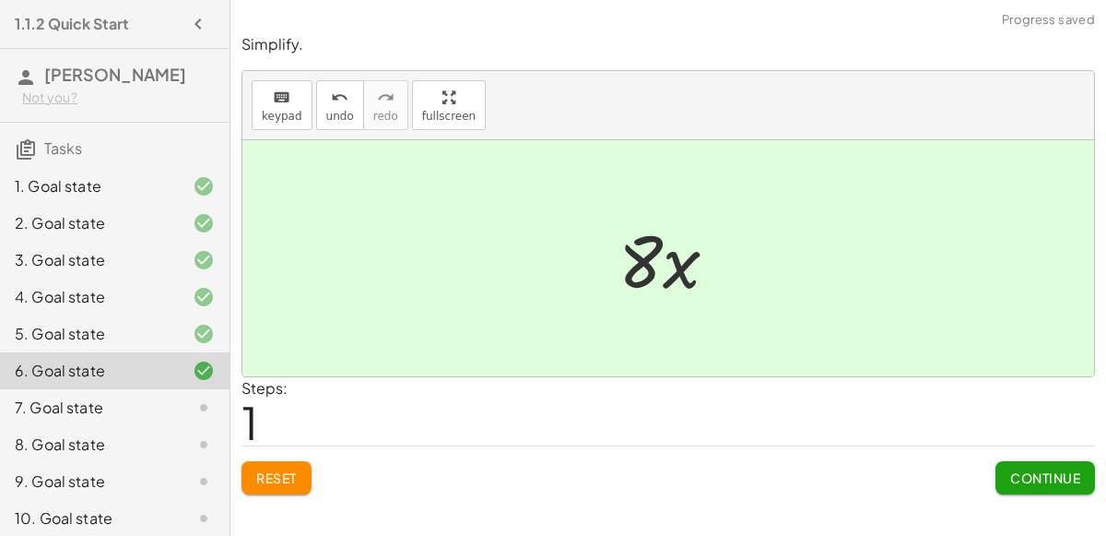
click at [1006, 475] on button "Continue" at bounding box center [1046, 477] width 100 height 33
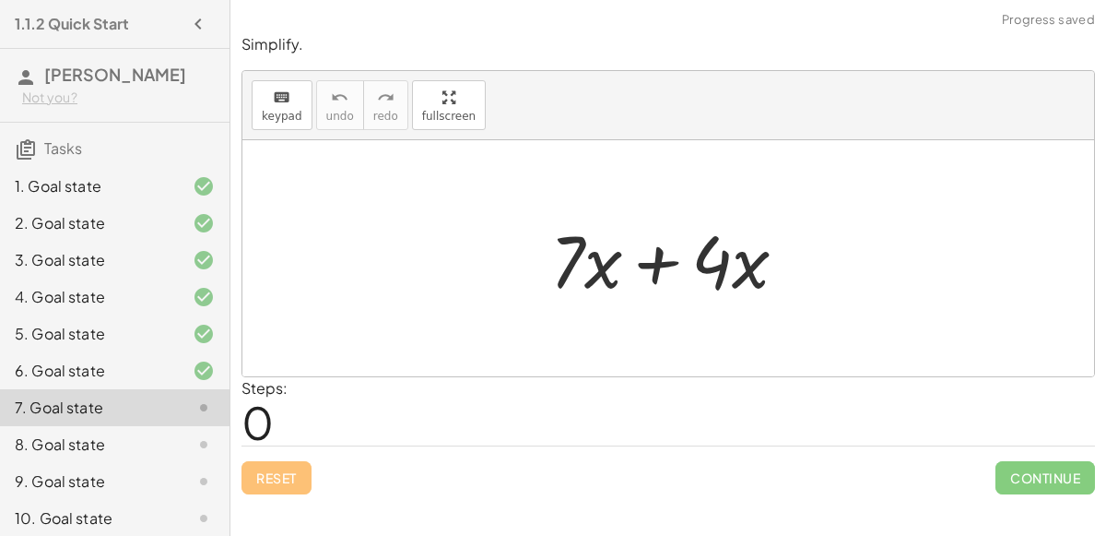
click at [661, 264] on div at bounding box center [676, 258] width 270 height 95
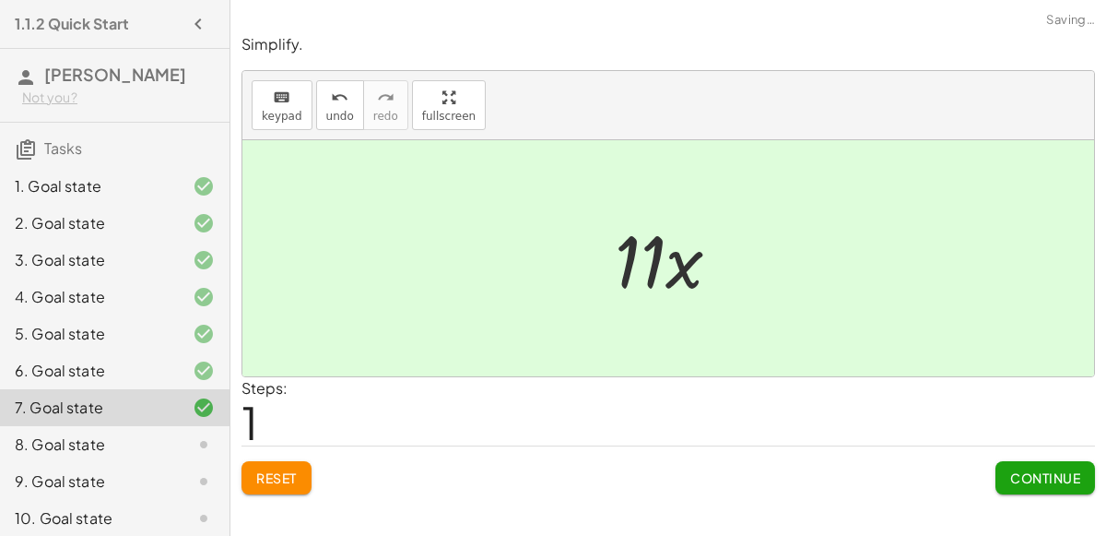
click at [1056, 480] on span "Continue" at bounding box center [1045, 477] width 70 height 17
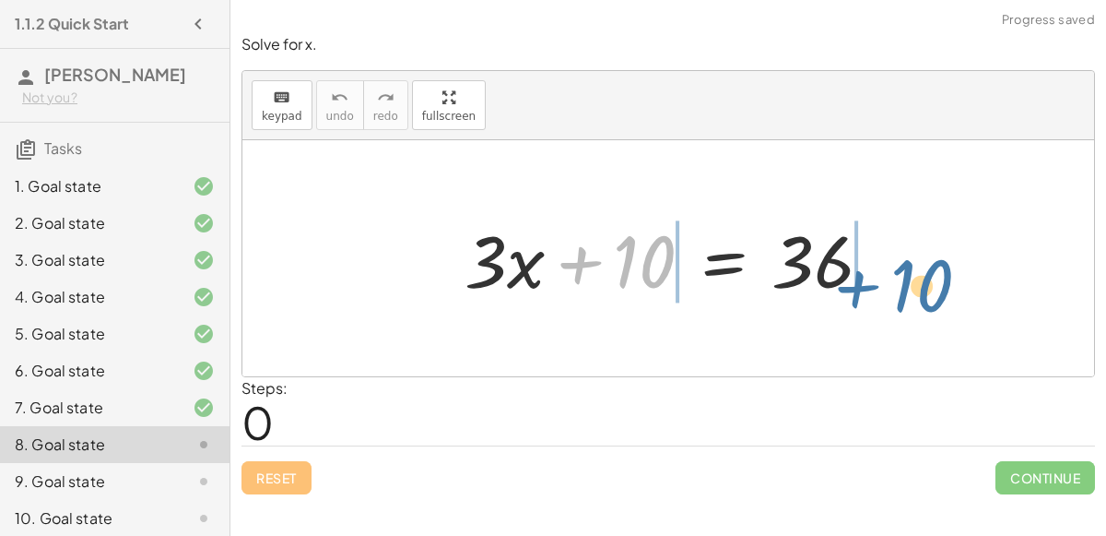
drag, startPoint x: 584, startPoint y: 260, endPoint x: 856, endPoint y: 279, distance: 272.6
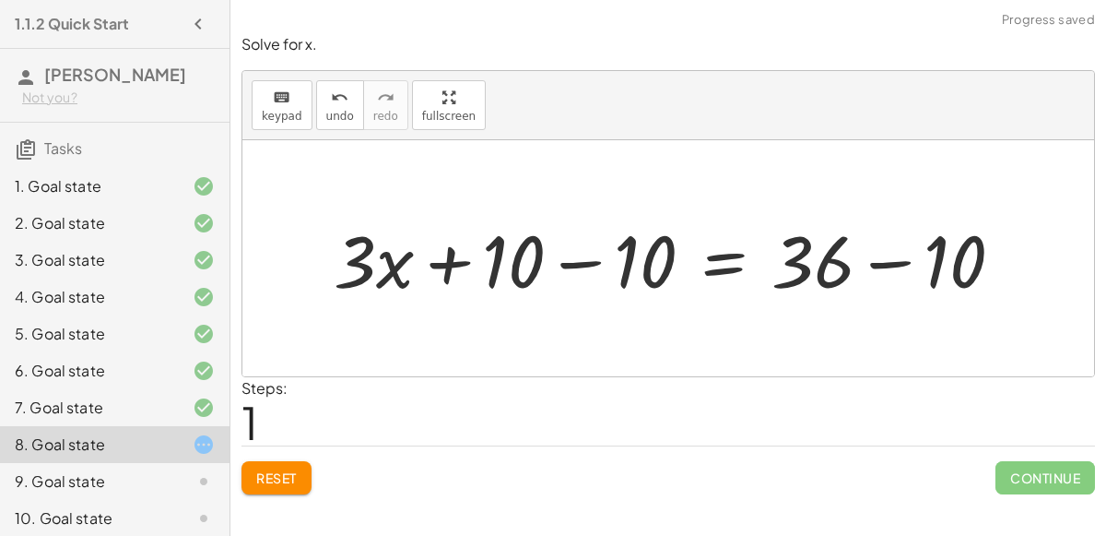
click at [878, 268] on div at bounding box center [675, 258] width 703 height 95
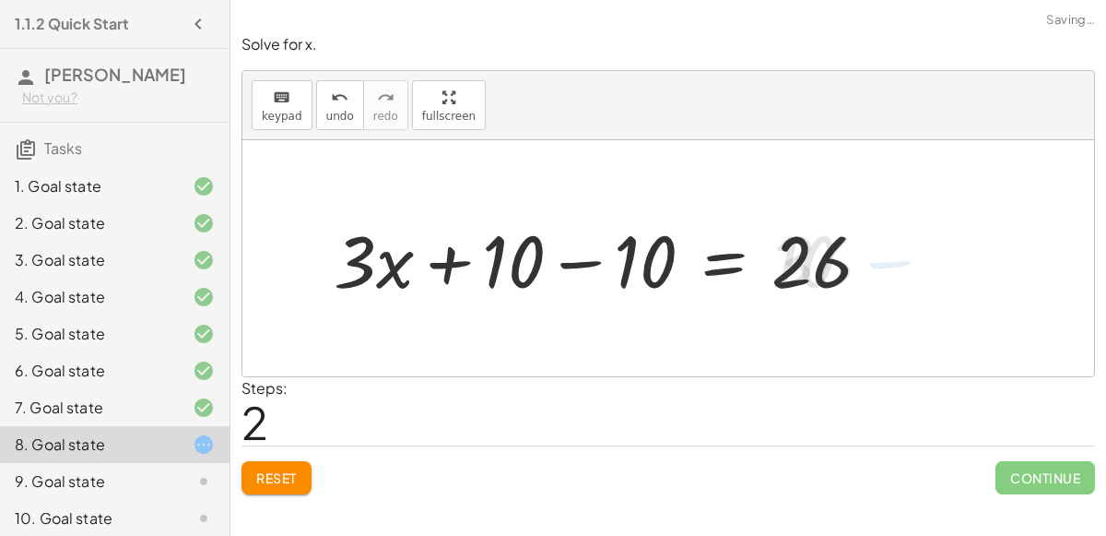
click at [583, 258] on div at bounding box center [609, 258] width 571 height 95
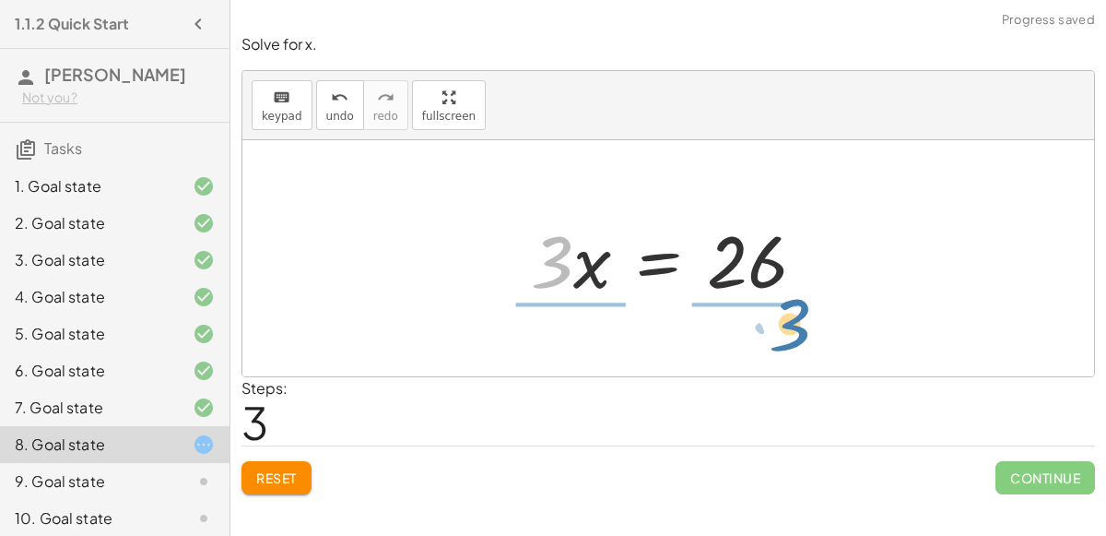
drag, startPoint x: 550, startPoint y: 262, endPoint x: 754, endPoint y: 331, distance: 215.1
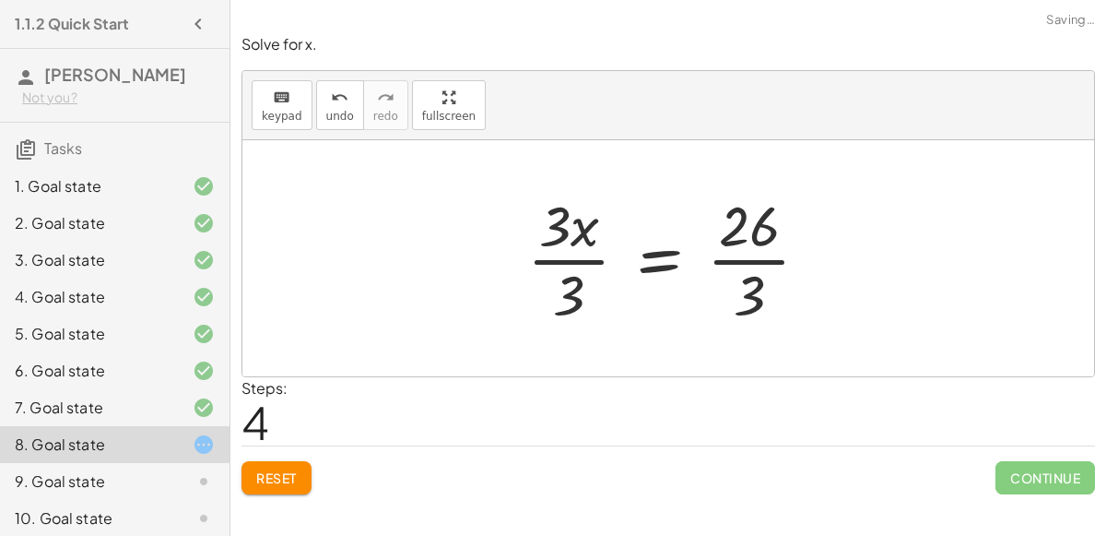
click at [753, 295] on div at bounding box center [675, 258] width 315 height 142
click at [748, 268] on div at bounding box center [675, 258] width 315 height 142
click at [736, 258] on div at bounding box center [675, 258] width 315 height 142
click at [736, 257] on div at bounding box center [675, 258] width 315 height 142
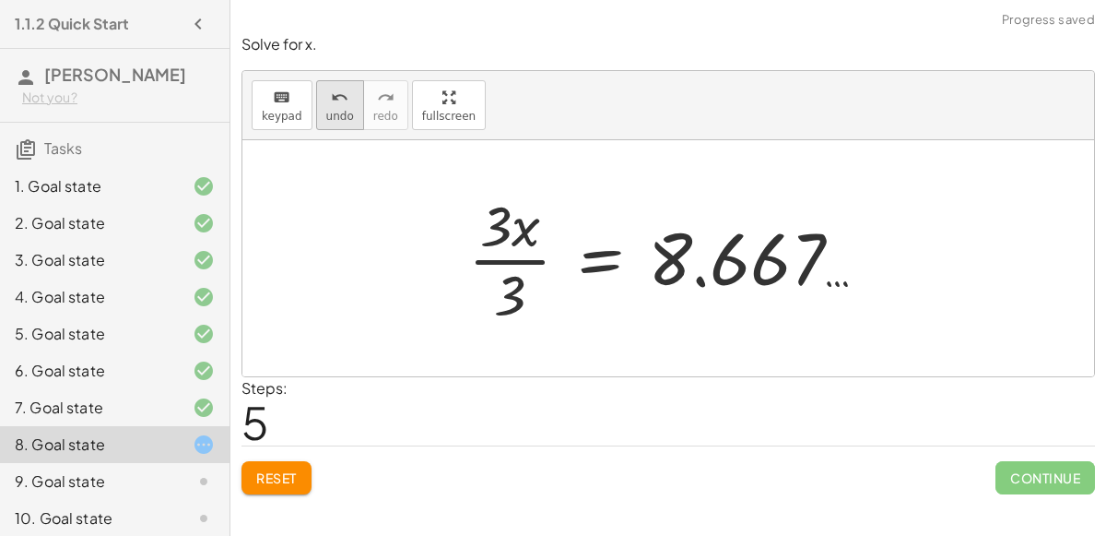
click at [332, 106] on button "undo undo" at bounding box center [340, 105] width 48 height 50
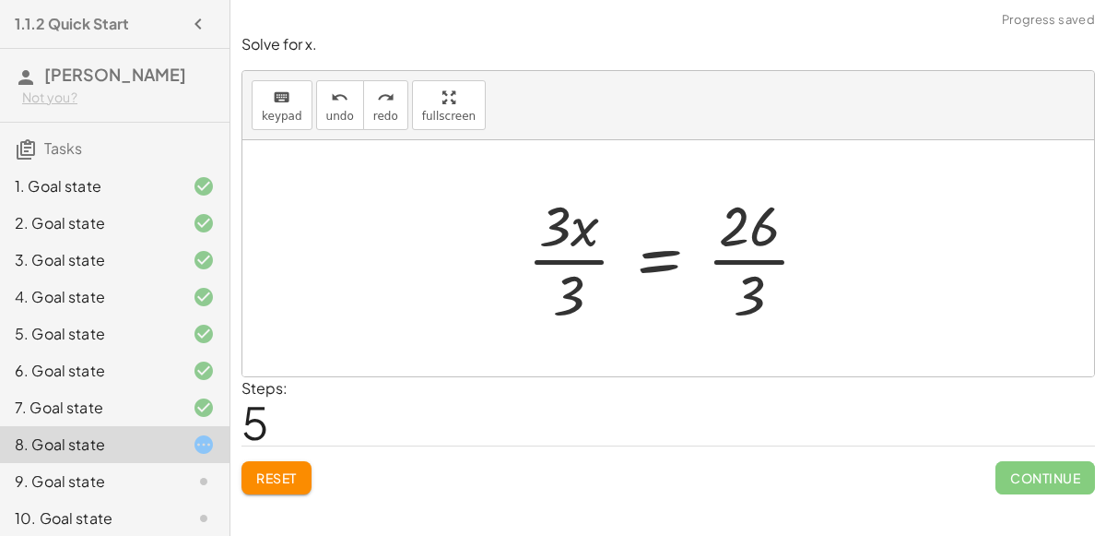
click at [599, 259] on div at bounding box center [675, 258] width 315 height 142
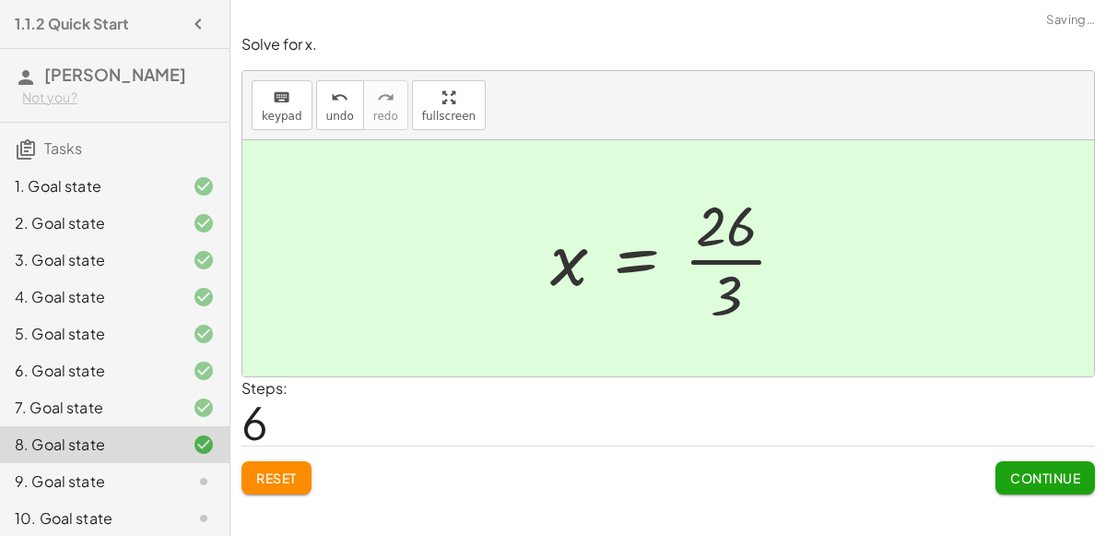
click at [1040, 474] on span "Continue" at bounding box center [1045, 477] width 70 height 17
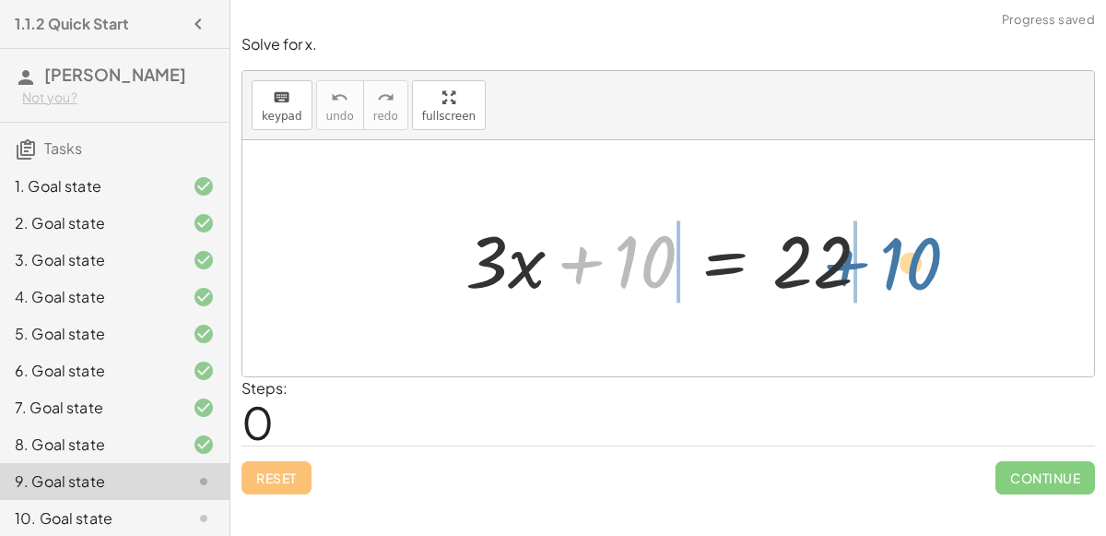
drag, startPoint x: 580, startPoint y: 261, endPoint x: 854, endPoint y: 258, distance: 273.8
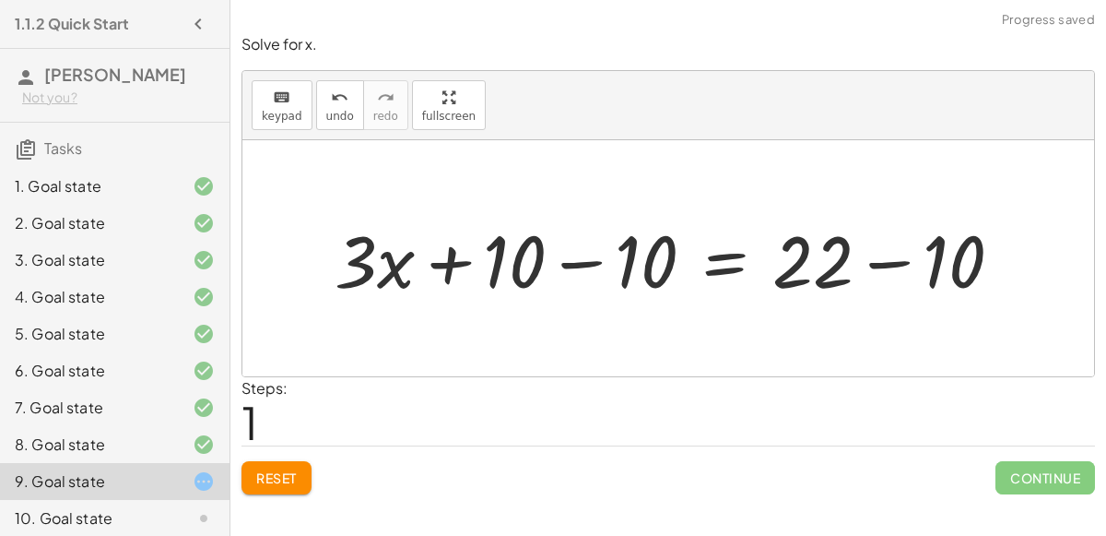
click at [888, 270] on div at bounding box center [675, 258] width 701 height 95
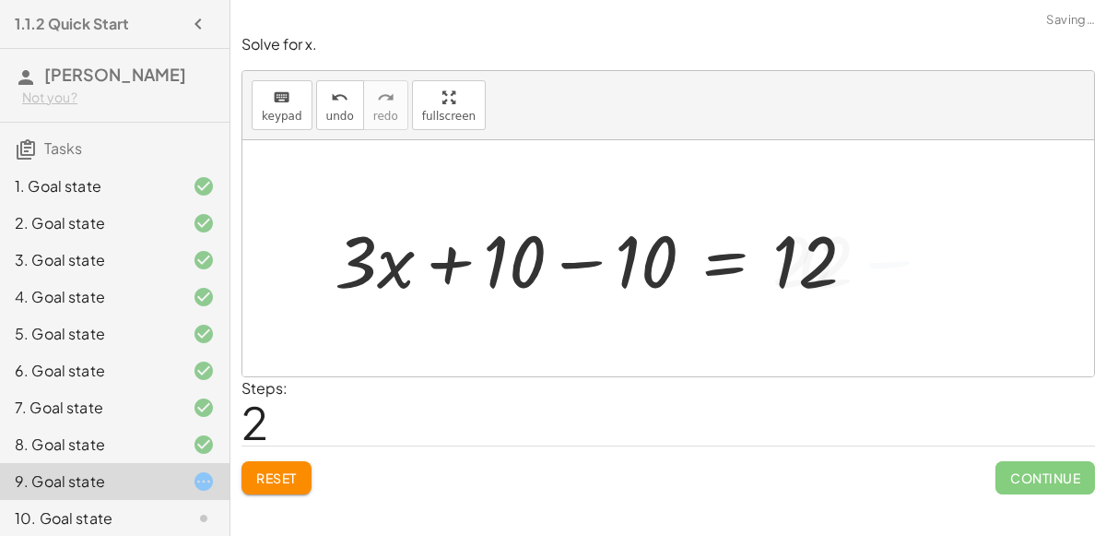
click at [590, 261] on div at bounding box center [602, 258] width 555 height 95
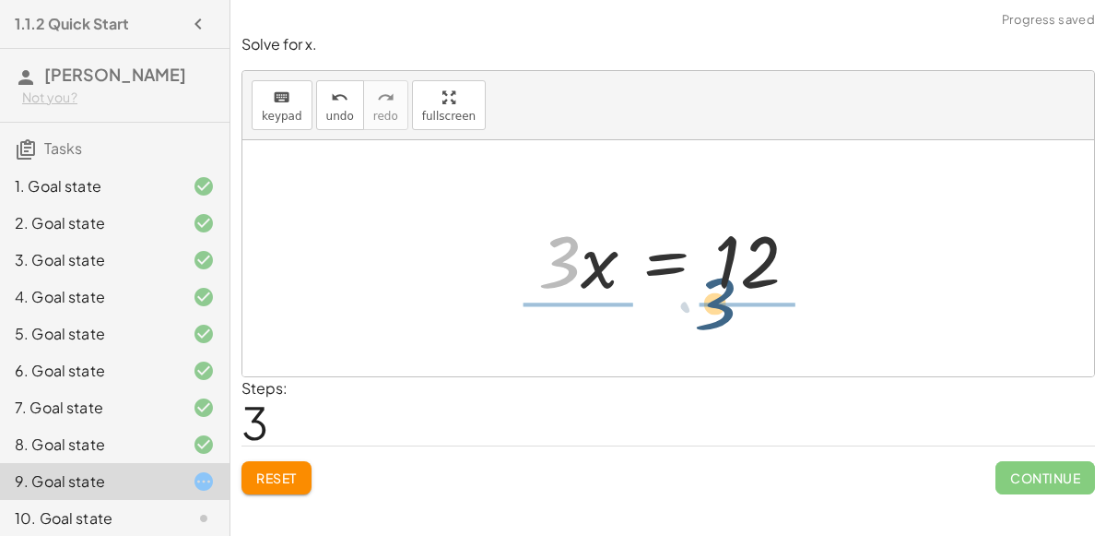
drag, startPoint x: 568, startPoint y: 268, endPoint x: 748, endPoint y: 309, distance: 184.3
click at [748, 309] on div "+ · 3 · x + 10 = 22 + · 3 · x + 10 − 10 = + 22 − 10 + · 3 · x + 10 − 10 = 12 + …" at bounding box center [668, 258] width 852 height 236
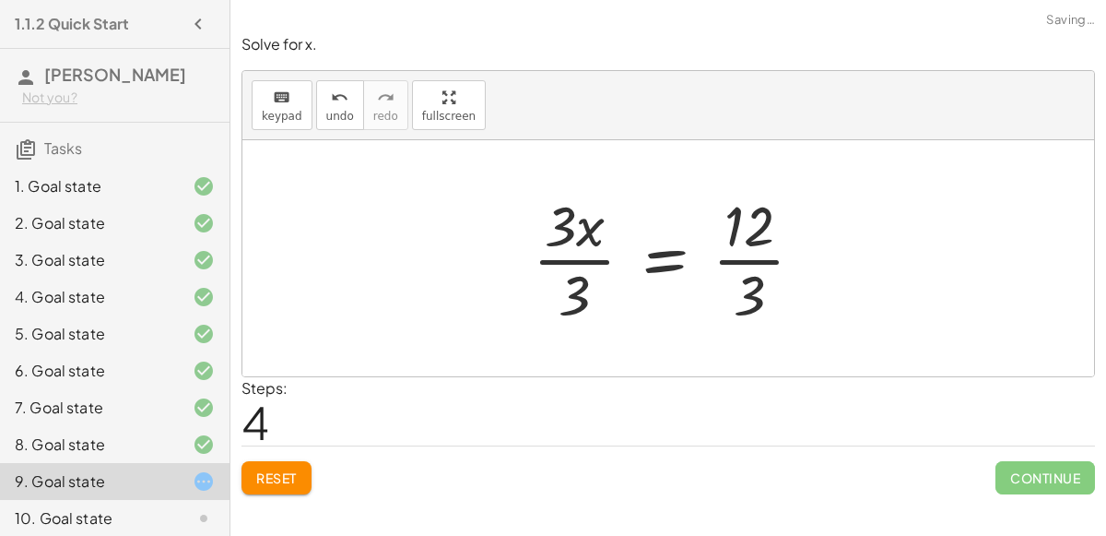
click at [745, 262] on div at bounding box center [676, 258] width 304 height 142
click at [579, 254] on div at bounding box center [660, 258] width 271 height 142
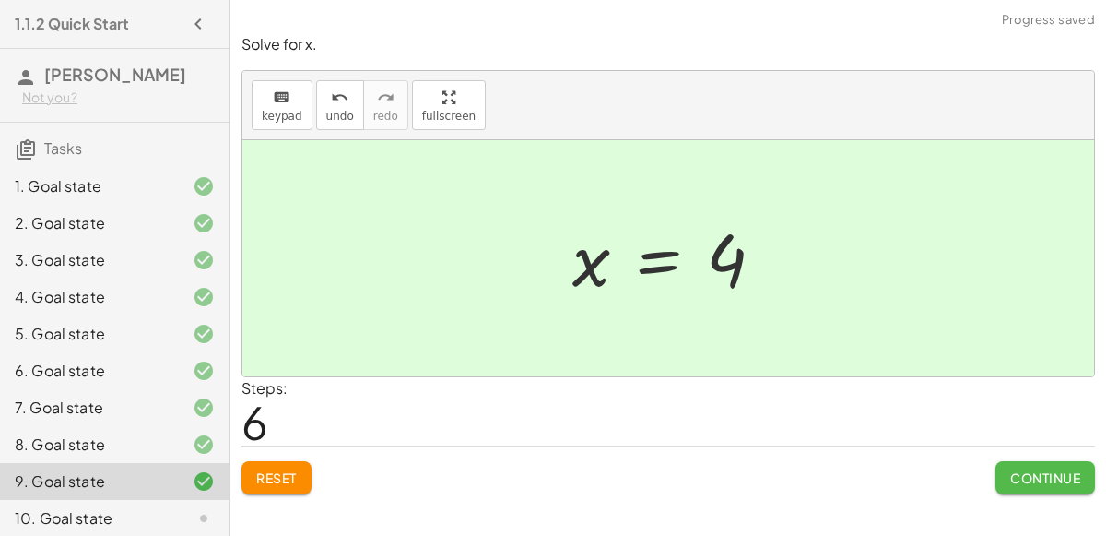
click at [1034, 463] on button "Continue" at bounding box center [1046, 477] width 100 height 33
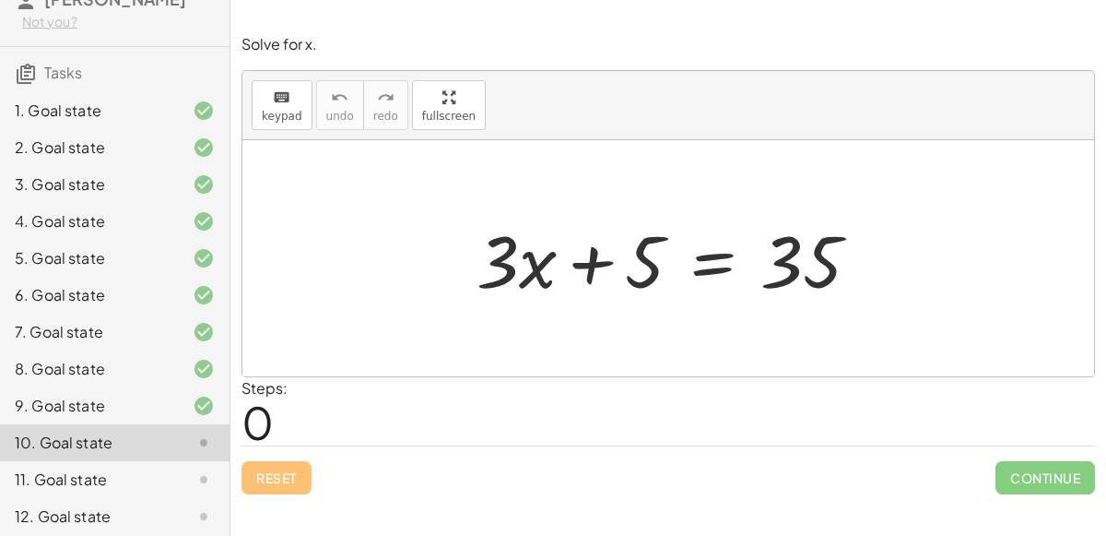
scroll to position [80, 0]
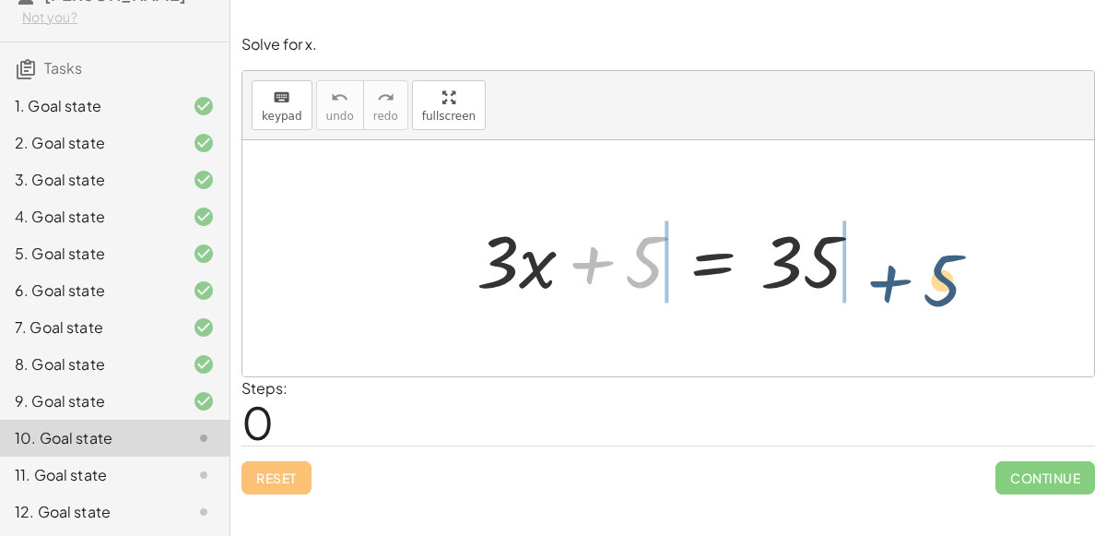
drag, startPoint x: 603, startPoint y: 261, endPoint x: 901, endPoint y: 279, distance: 298.3
click at [901, 279] on div "+ 5 + · 3 · x + 5 = 35" at bounding box center [668, 258] width 852 height 236
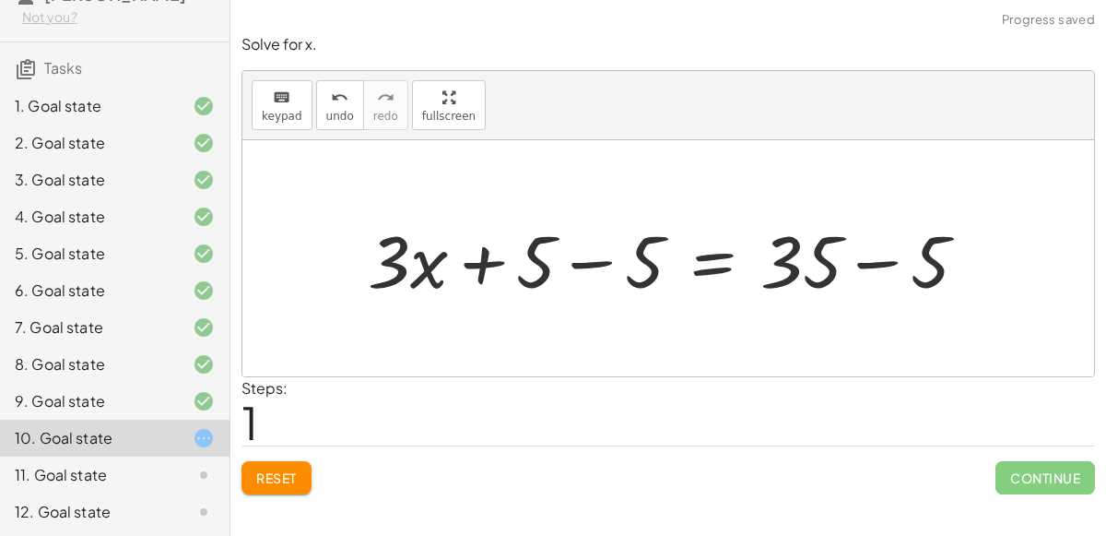
click at [862, 268] on div at bounding box center [675, 258] width 633 height 95
click at [594, 256] on div at bounding box center [620, 258] width 523 height 95
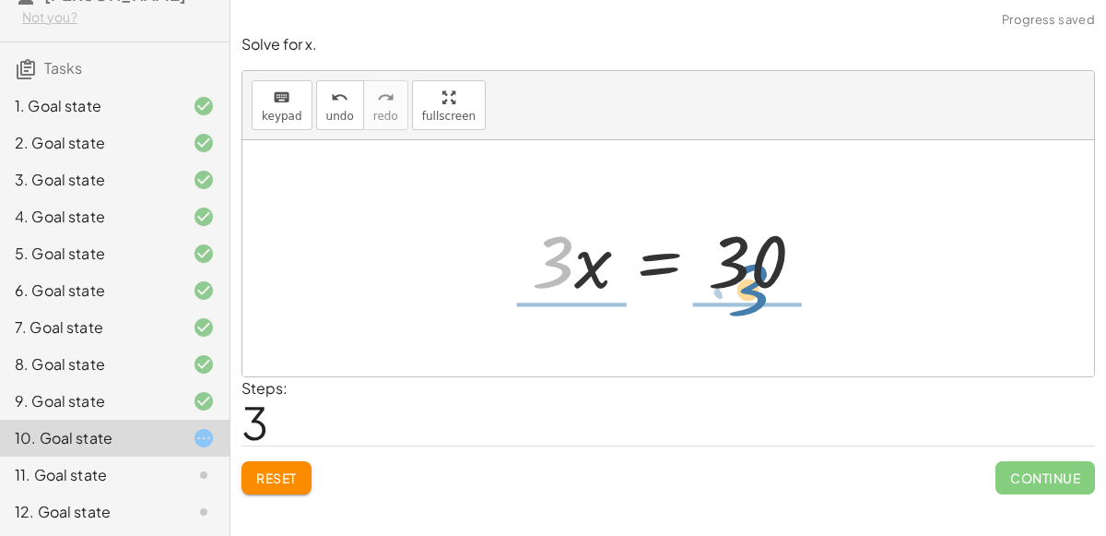
drag, startPoint x: 555, startPoint y: 258, endPoint x: 751, endPoint y: 287, distance: 198.4
click at [751, 287] on div at bounding box center [675, 258] width 305 height 95
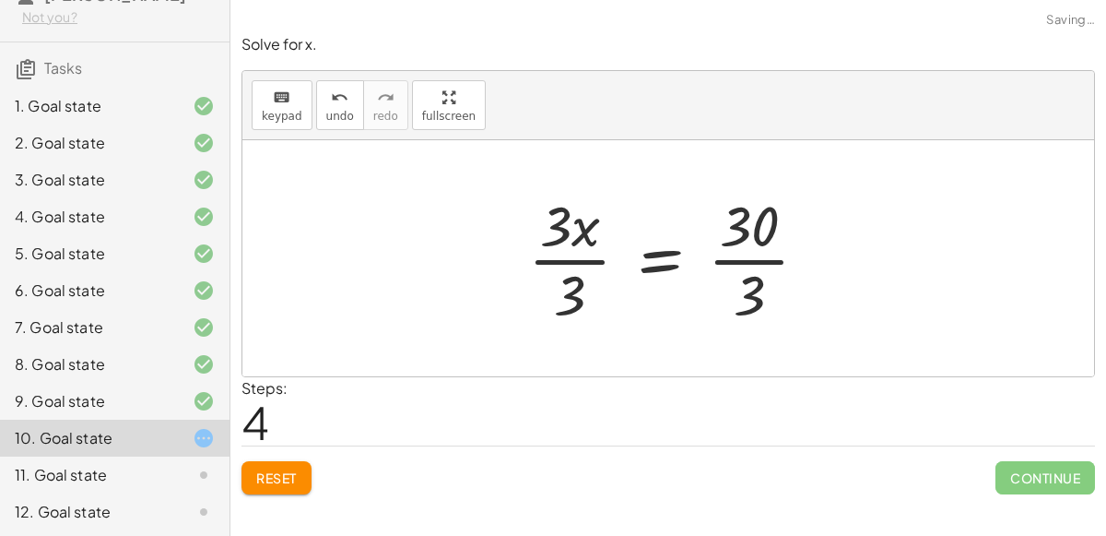
click at [763, 250] on div at bounding box center [675, 258] width 313 height 142
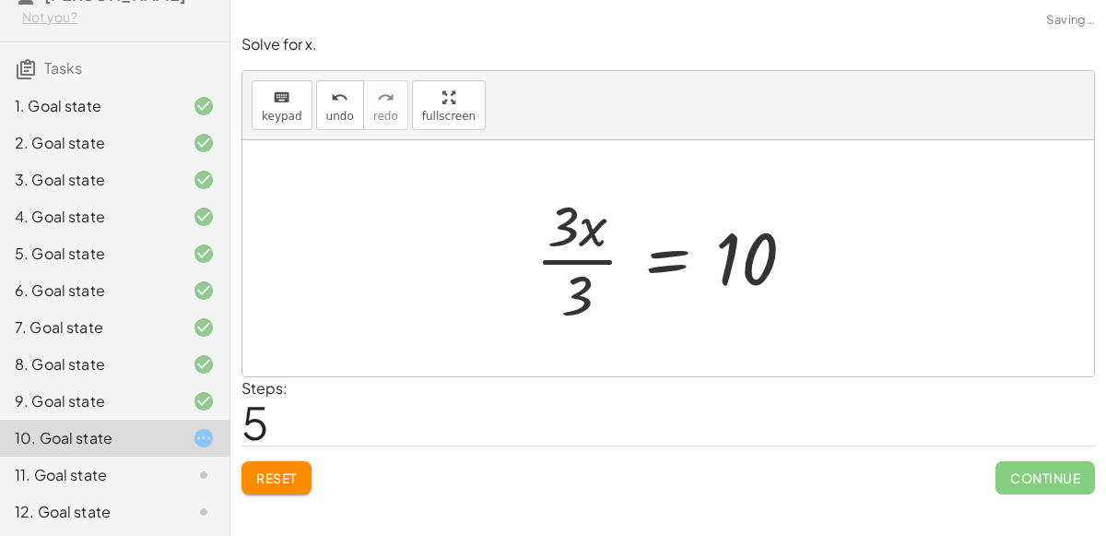
click at [593, 242] on div at bounding box center [672, 258] width 293 height 142
click at [567, 265] on div at bounding box center [675, 258] width 293 height 142
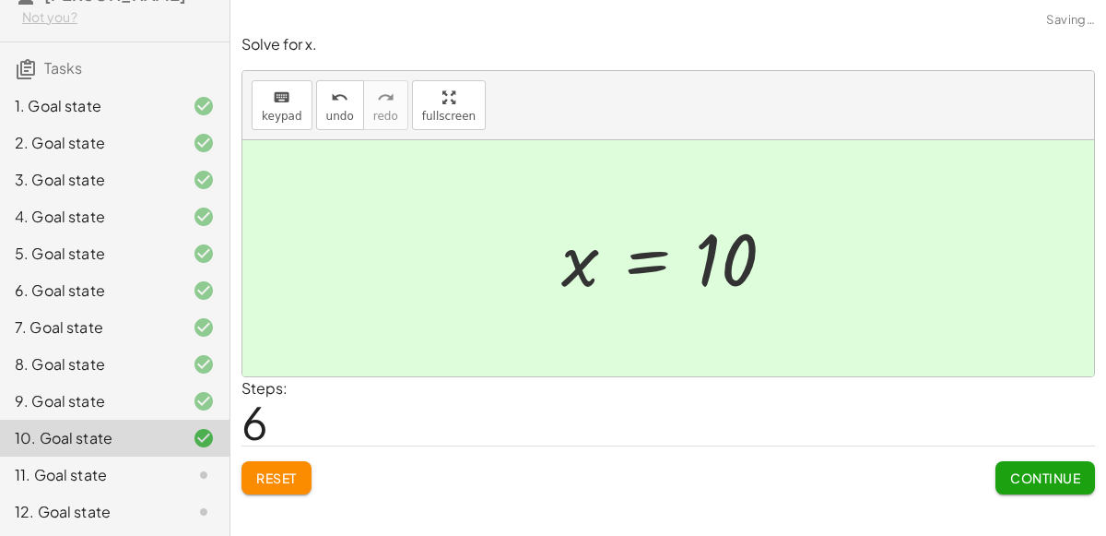
click at [1043, 475] on span "Continue" at bounding box center [1045, 477] width 70 height 17
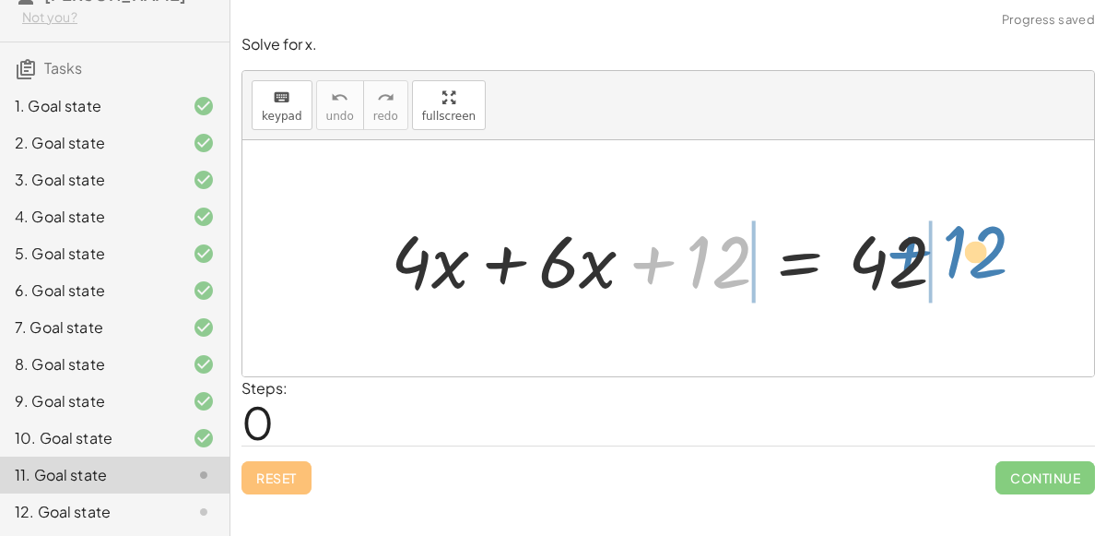
drag, startPoint x: 642, startPoint y: 254, endPoint x: 900, endPoint y: 243, distance: 257.4
click at [900, 243] on div at bounding box center [676, 258] width 589 height 95
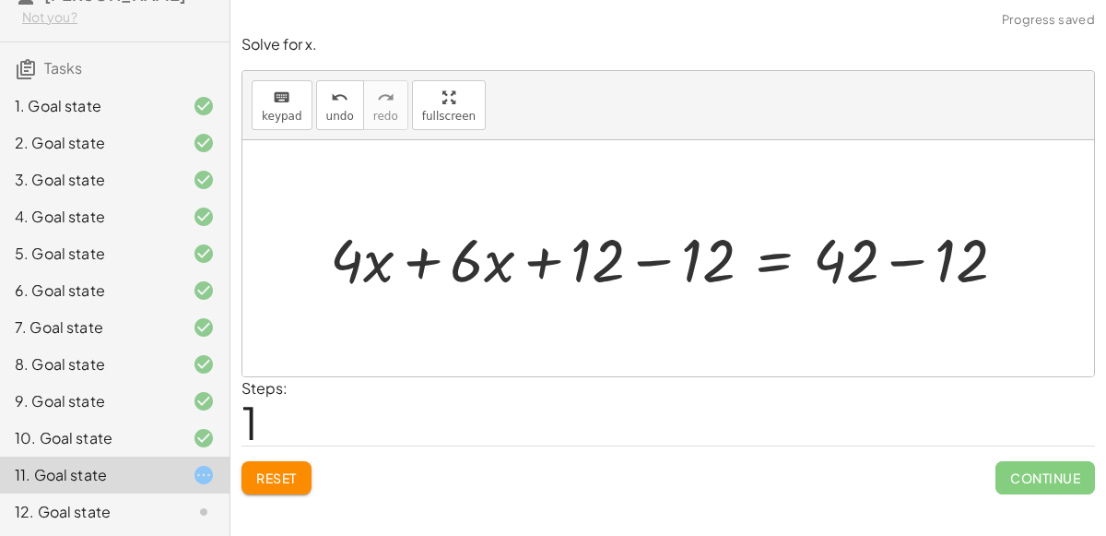
click at [908, 261] on div at bounding box center [676, 257] width 710 height 79
click at [662, 256] on div at bounding box center [620, 257] width 598 height 79
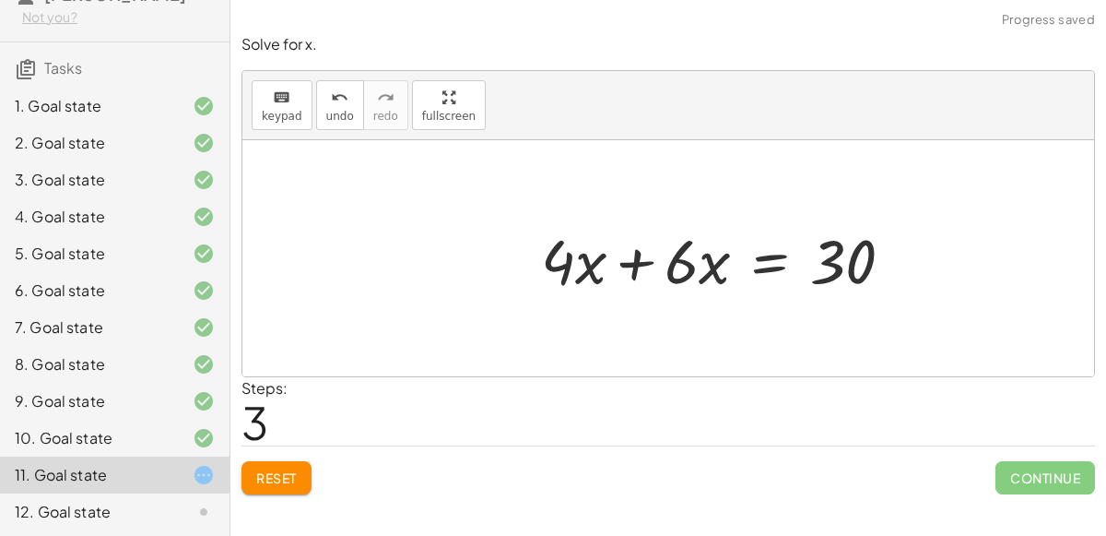
click at [635, 258] on div at bounding box center [713, 258] width 452 height 95
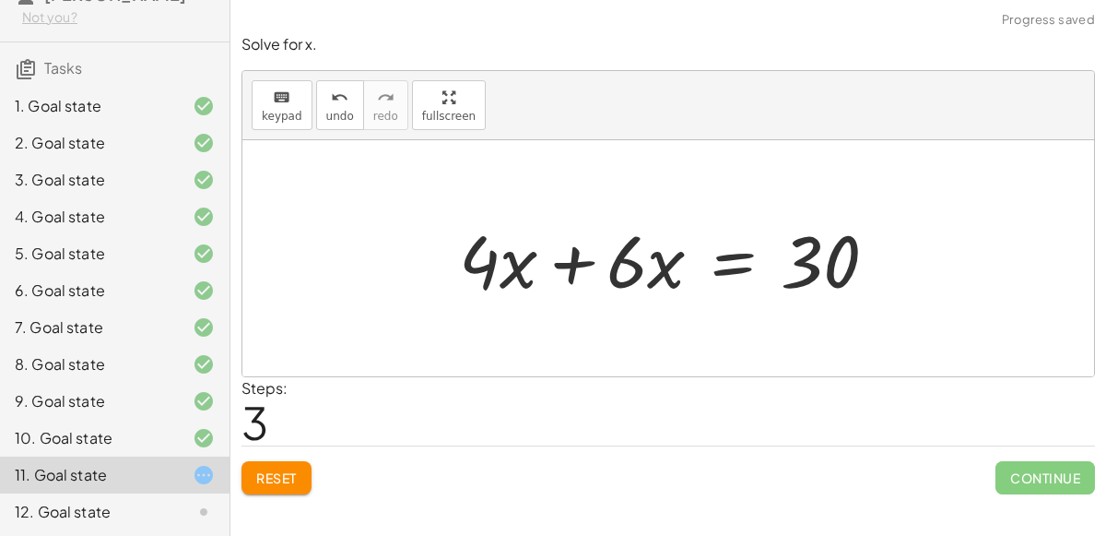
click at [562, 266] on div at bounding box center [676, 258] width 452 height 95
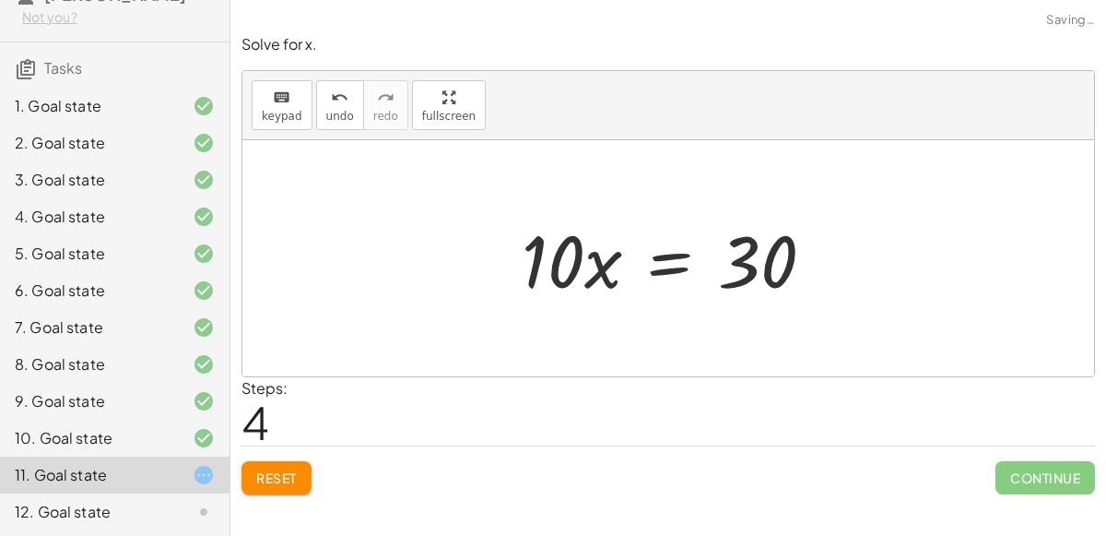
click at [618, 271] on div at bounding box center [674, 258] width 325 height 95
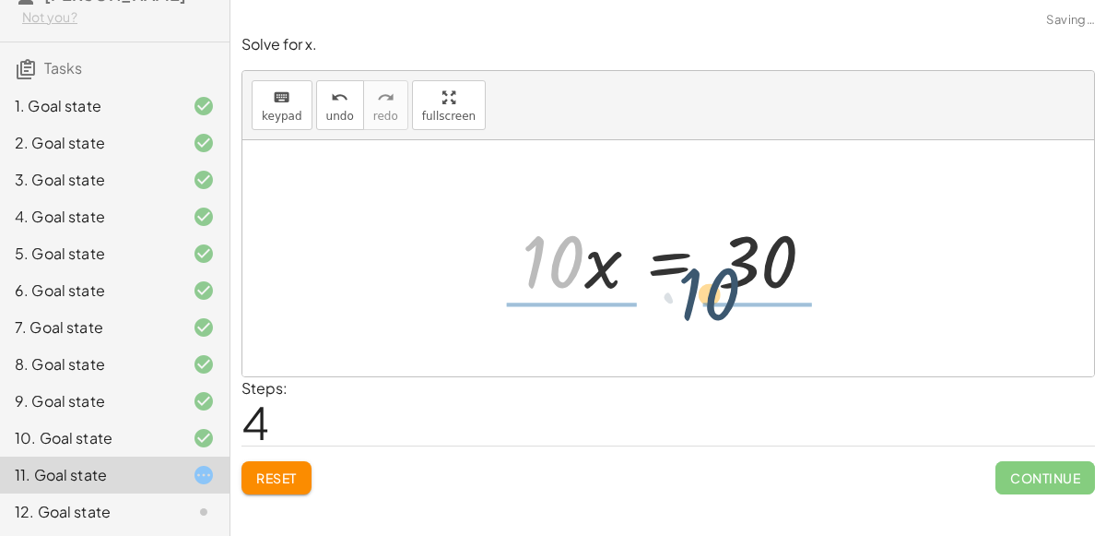
drag, startPoint x: 559, startPoint y: 272, endPoint x: 741, endPoint y: 325, distance: 190.2
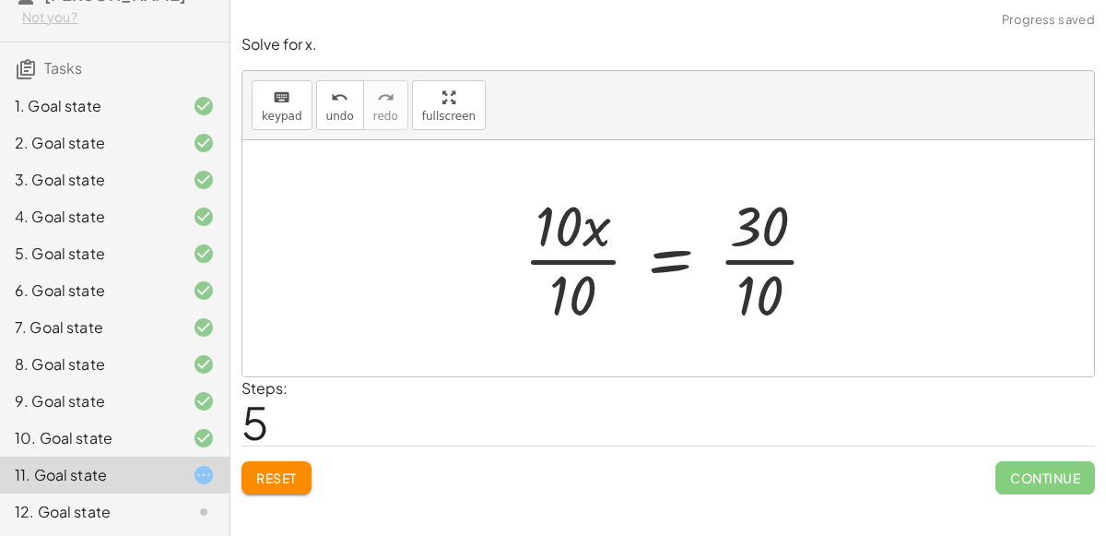
click at [754, 263] on div at bounding box center [678, 258] width 329 height 142
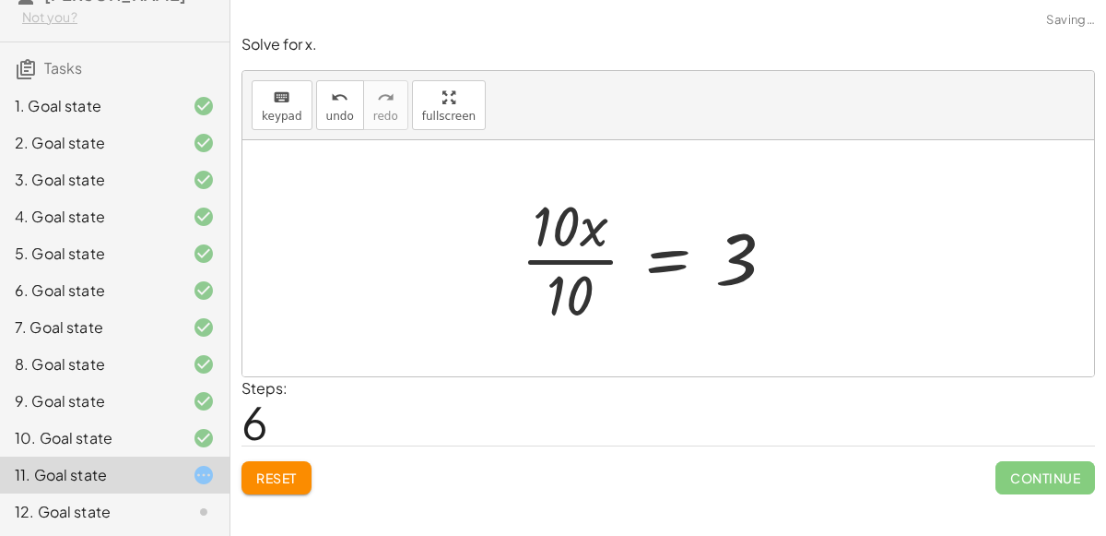
click at [588, 260] on div at bounding box center [656, 258] width 288 height 142
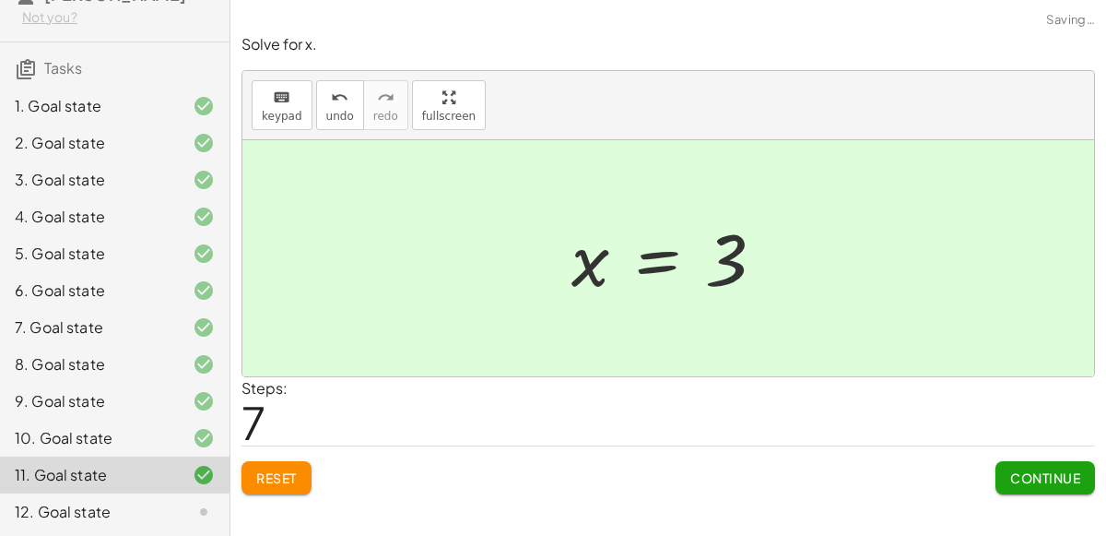
click at [1033, 471] on span "Continue" at bounding box center [1045, 477] width 70 height 17
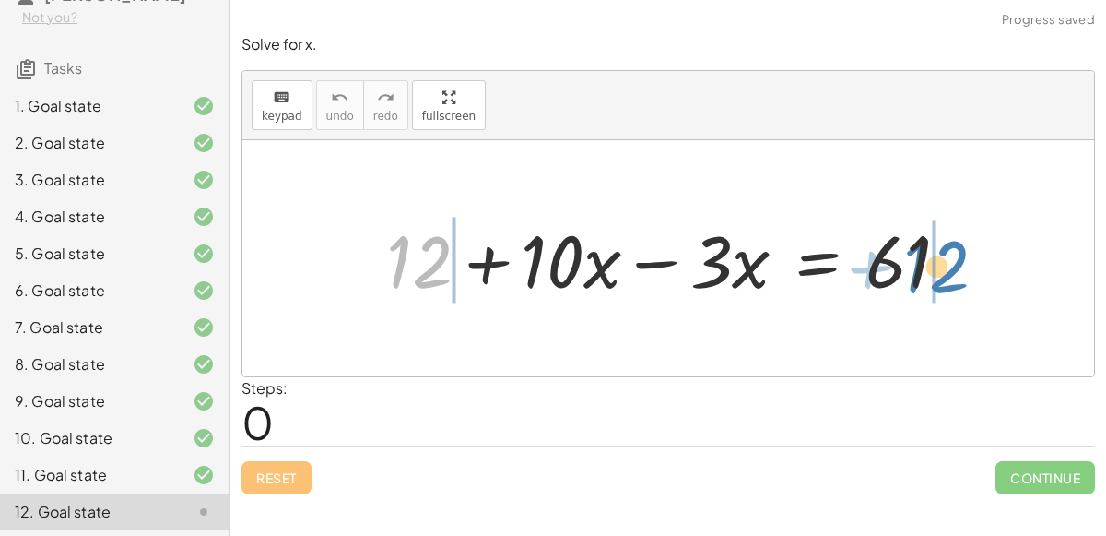
drag, startPoint x: 416, startPoint y: 274, endPoint x: 933, endPoint y: 277, distance: 517.1
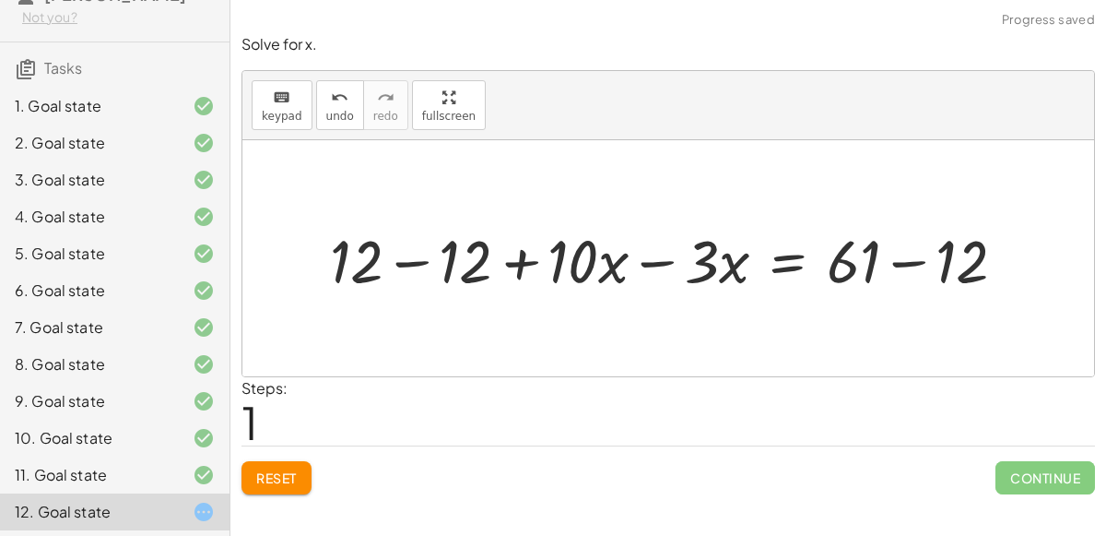
click at [952, 262] on div at bounding box center [676, 258] width 710 height 78
click at [411, 256] on div at bounding box center [625, 258] width 609 height 78
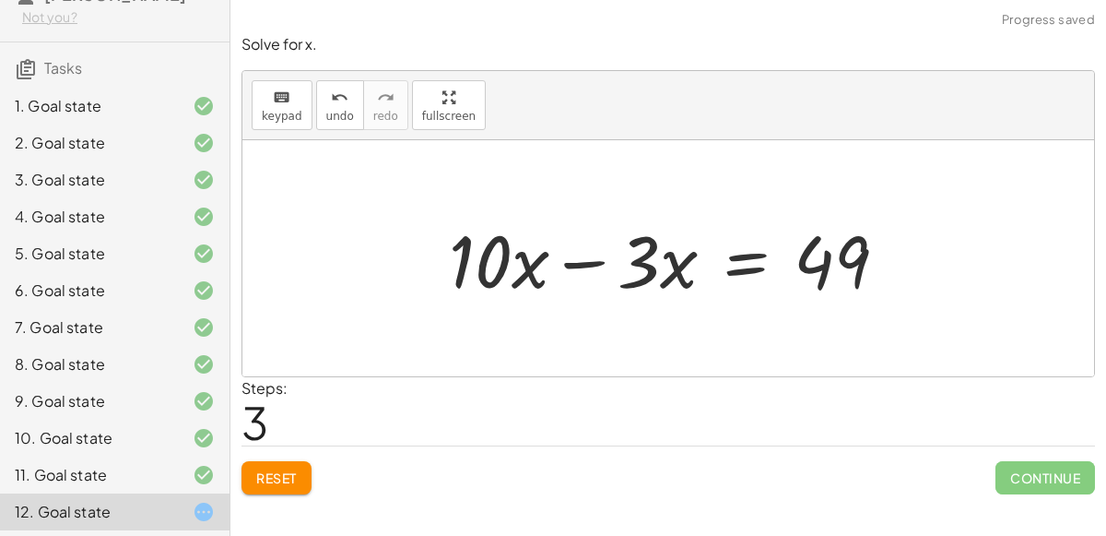
click at [577, 264] on div at bounding box center [676, 258] width 472 height 95
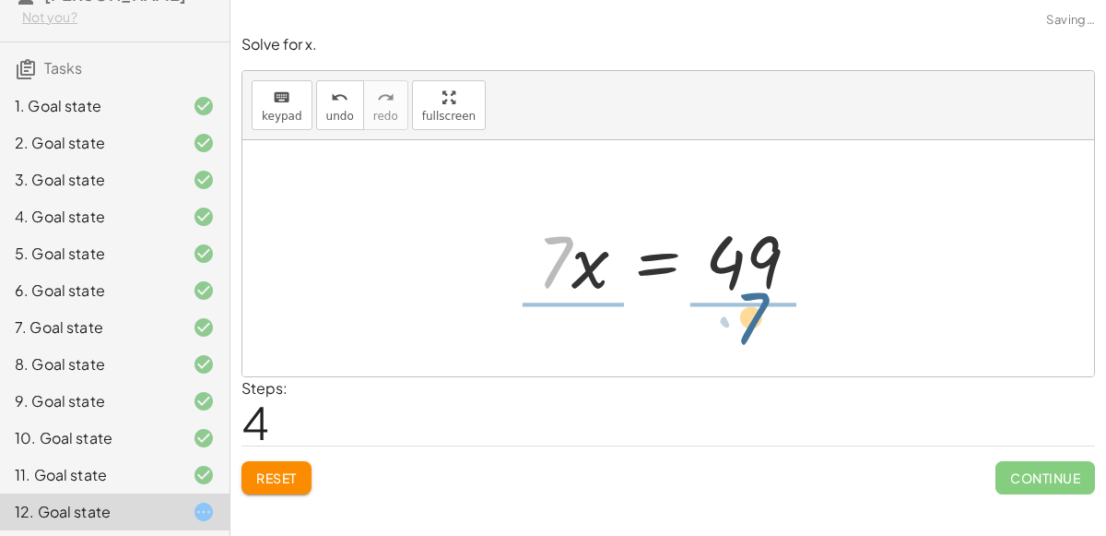
drag, startPoint x: 553, startPoint y: 265, endPoint x: 752, endPoint y: 322, distance: 207.1
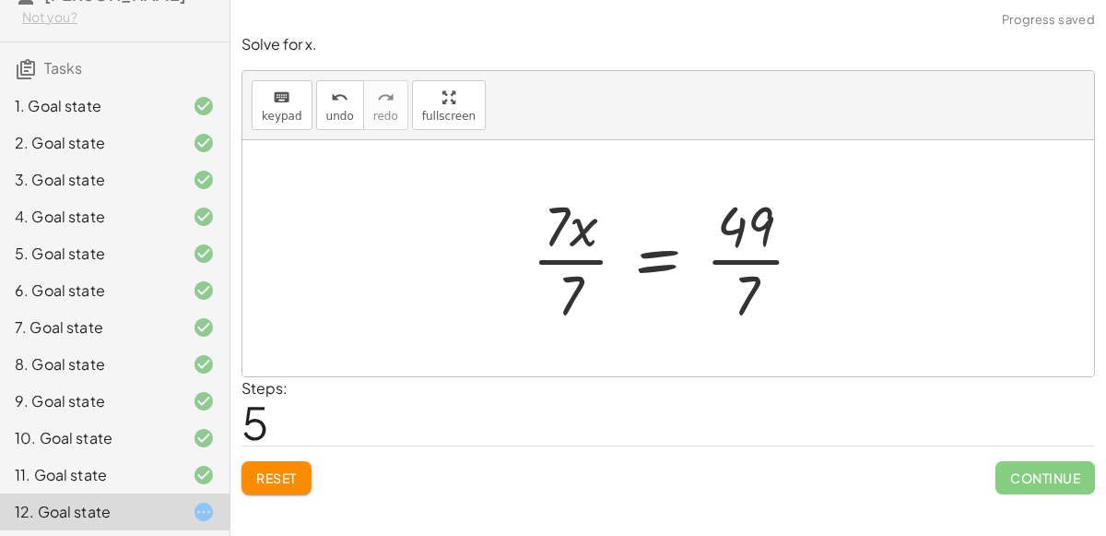
click at [760, 260] on div at bounding box center [676, 258] width 306 height 142
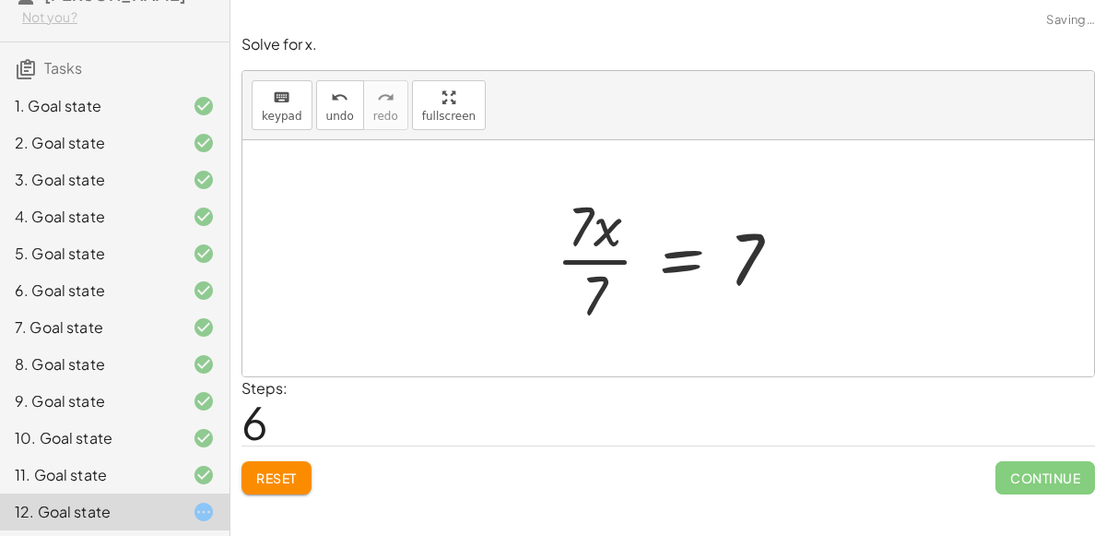
click at [583, 257] on div at bounding box center [676, 258] width 258 height 142
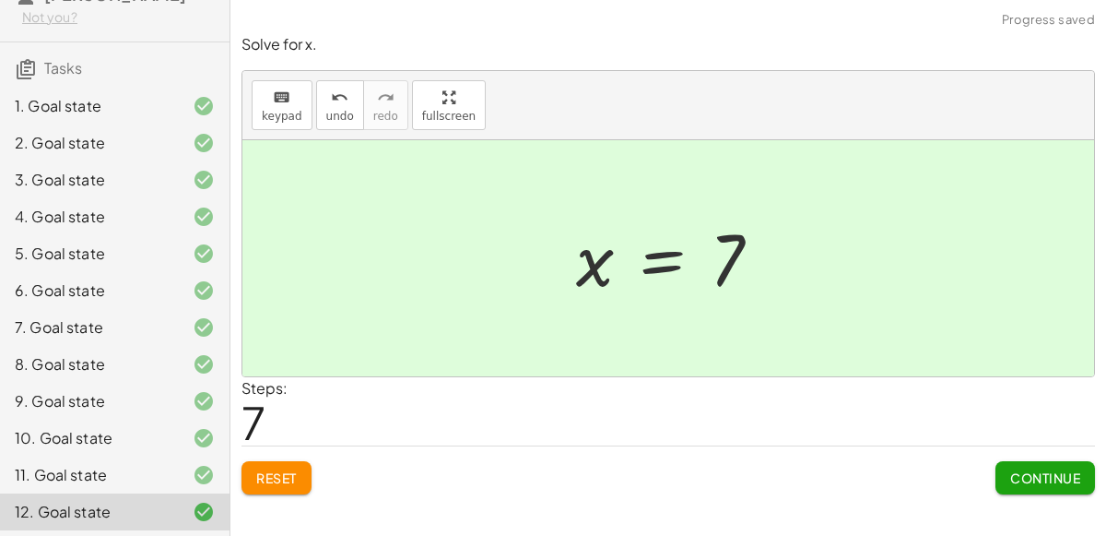
click at [1061, 480] on span "Continue" at bounding box center [1045, 477] width 70 height 17
